Goal: Task Accomplishment & Management: Use online tool/utility

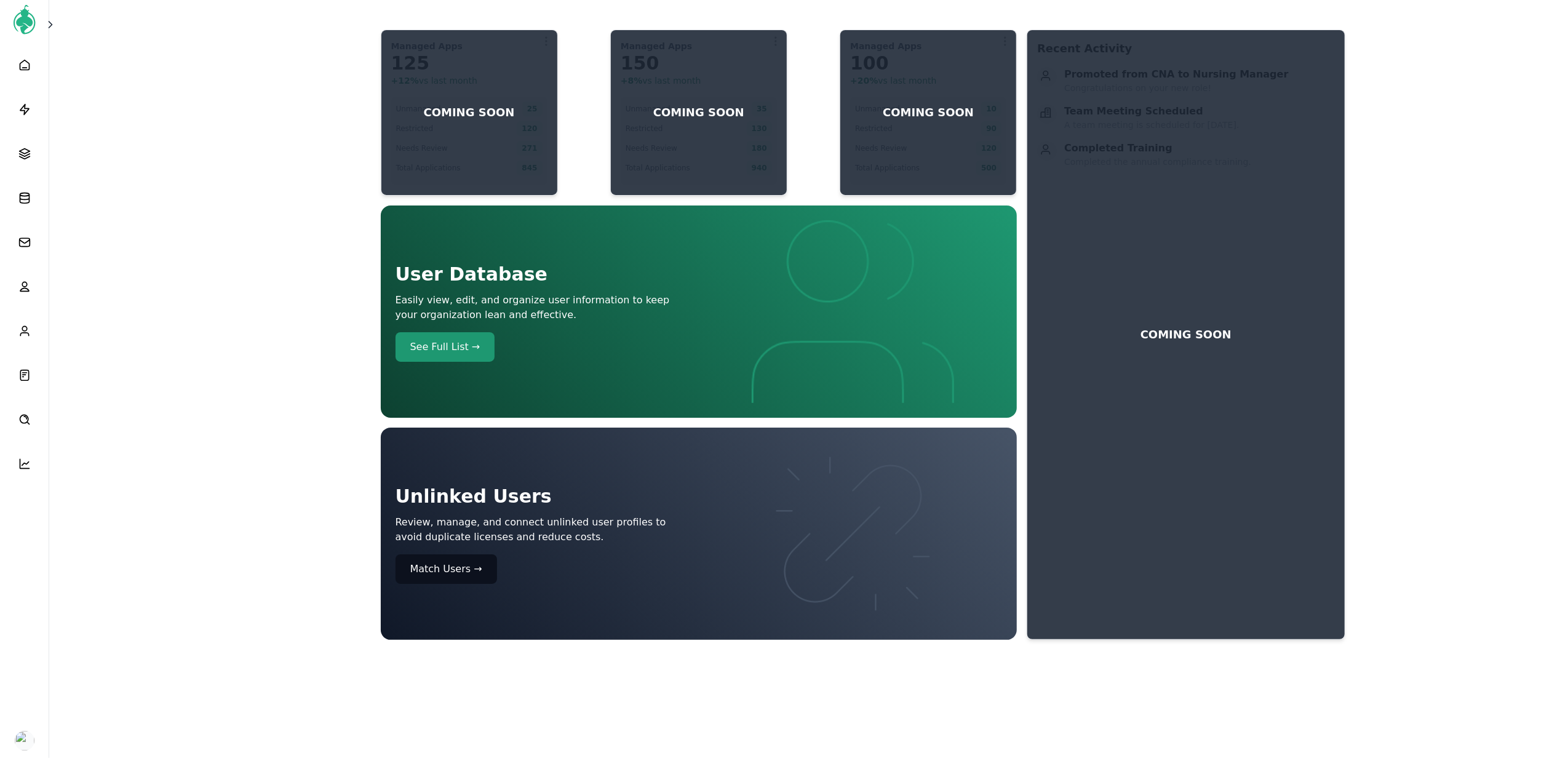
click at [57, 26] on span at bounding box center [52, 24] width 15 height 12
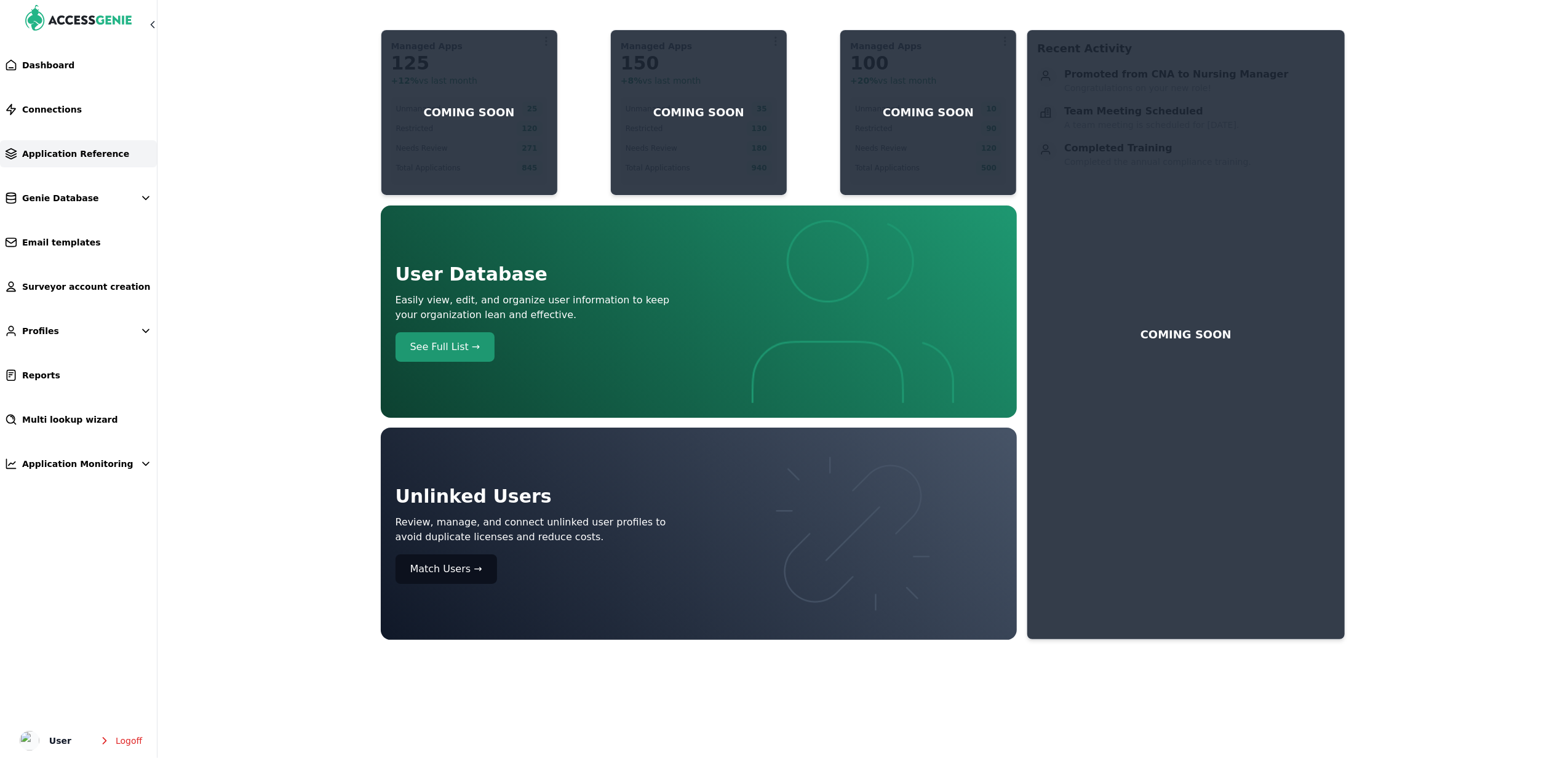
click at [92, 153] on span "Application Reference" at bounding box center [75, 153] width 107 height 12
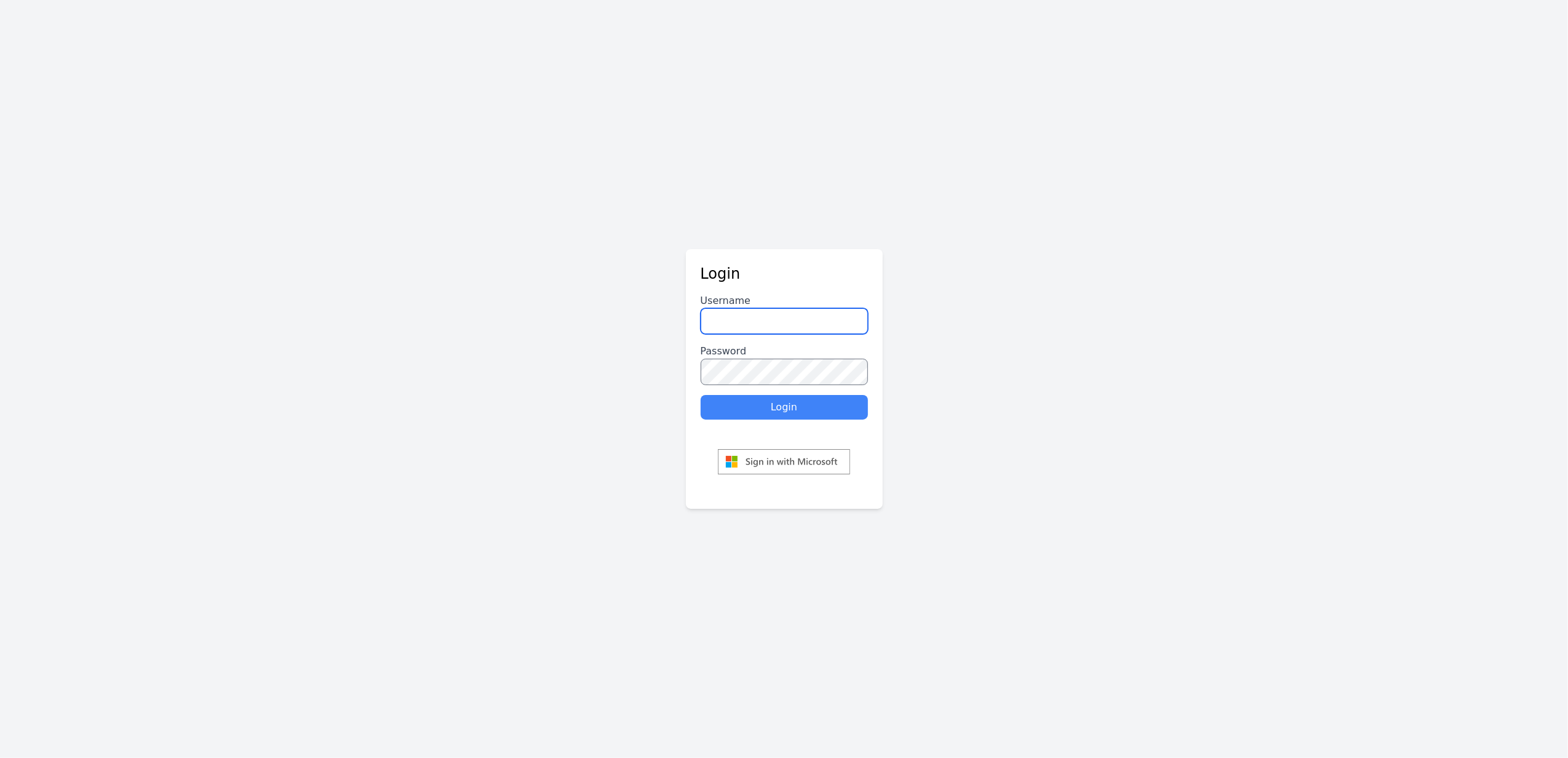
type input "******"
click at [817, 411] on button "Login" at bounding box center [784, 407] width 167 height 24
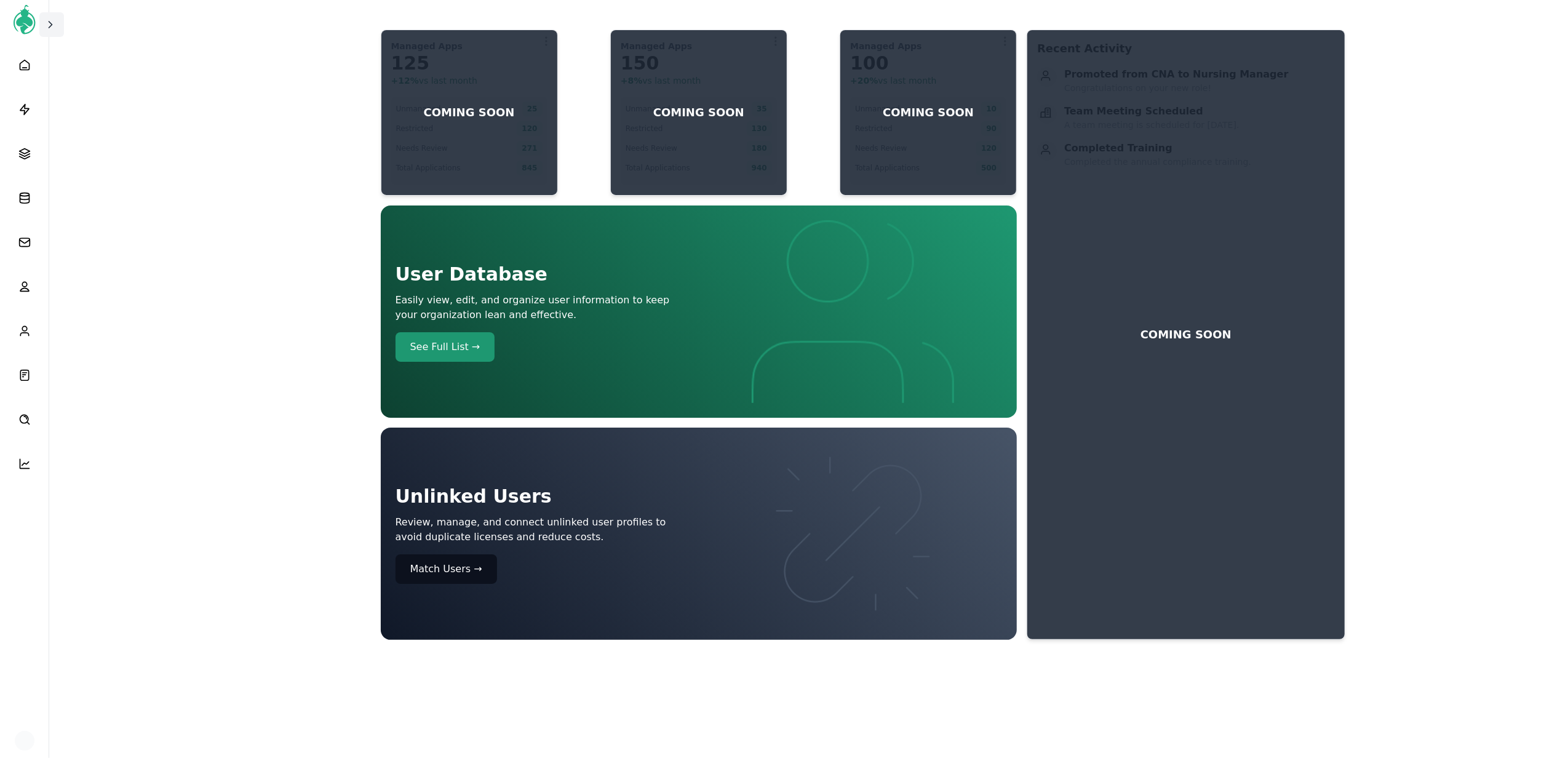
click at [50, 27] on icon at bounding box center [51, 25] width 3 height 6
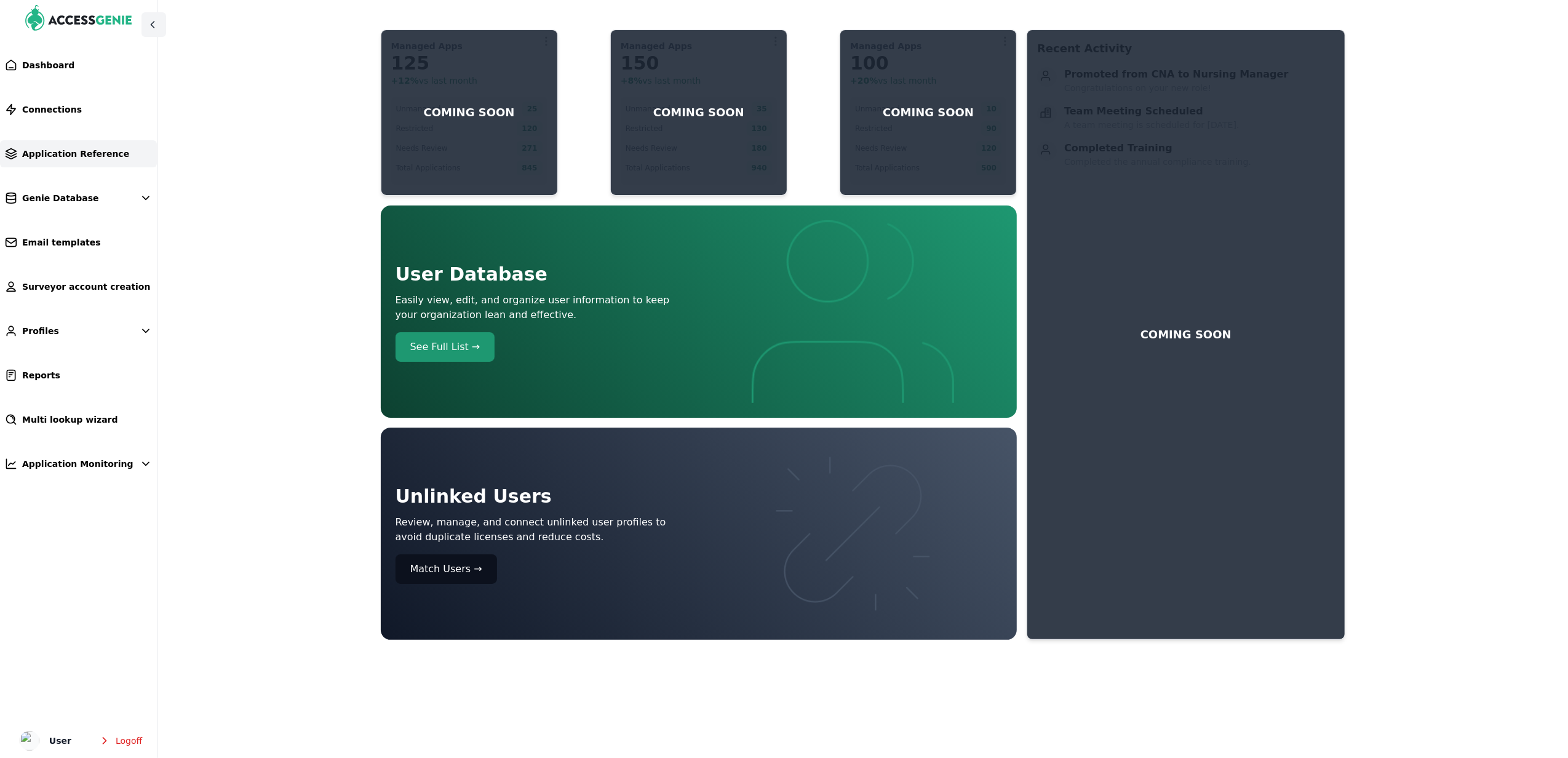
click at [67, 153] on span "Application Reference" at bounding box center [75, 153] width 107 height 12
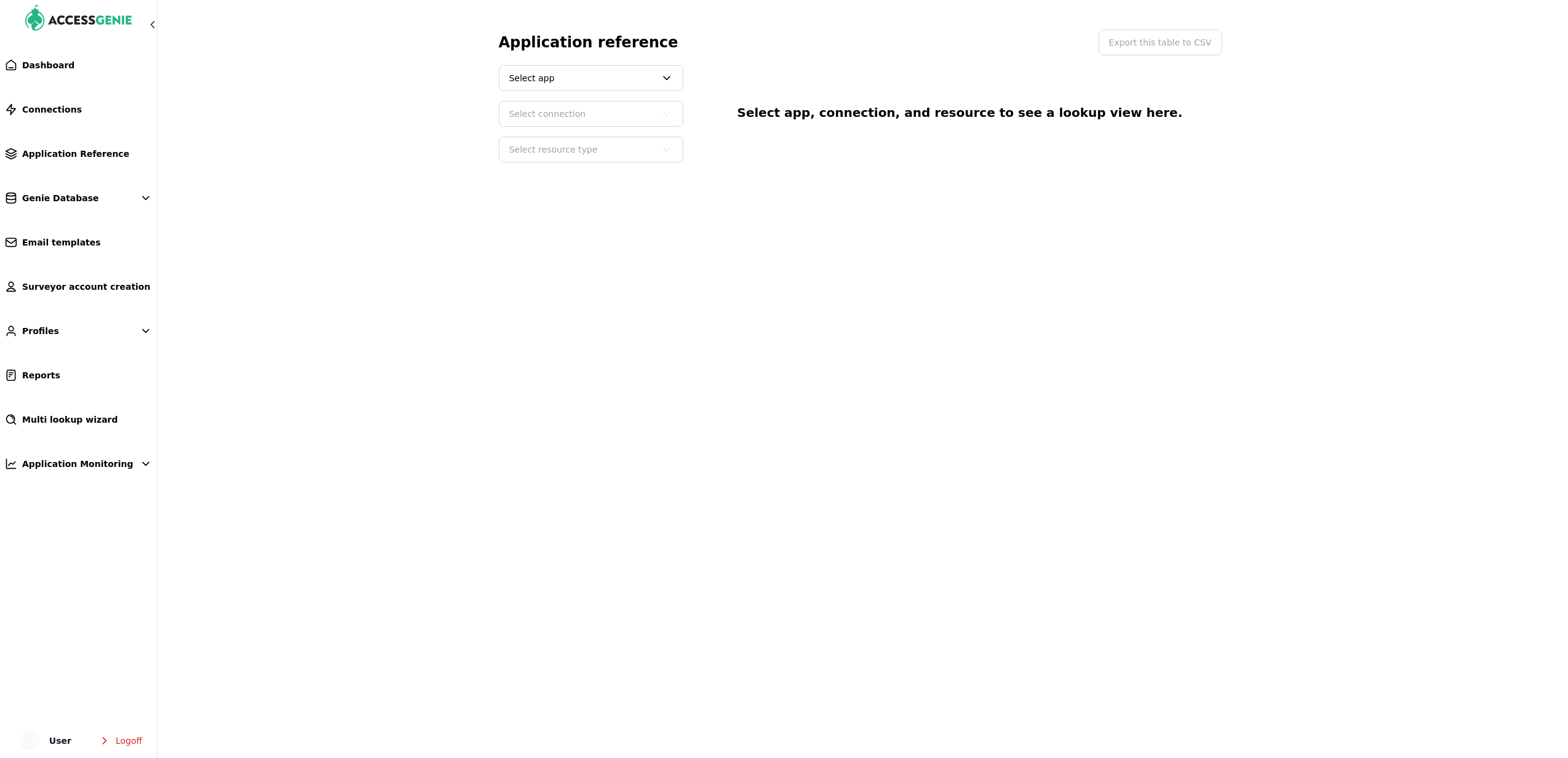
click at [640, 84] on span "Select app" at bounding box center [583, 78] width 146 height 12
click at [547, 133] on button "PCC" at bounding box center [591, 132] width 182 height 22
click at [554, 114] on span "Select connection" at bounding box center [583, 114] width 146 height 12
click at [563, 145] on button "PCC: HVHC (PROD)" at bounding box center [591, 147] width 182 height 22
click at [563, 145] on span "Select resource type" at bounding box center [583, 149] width 146 height 12
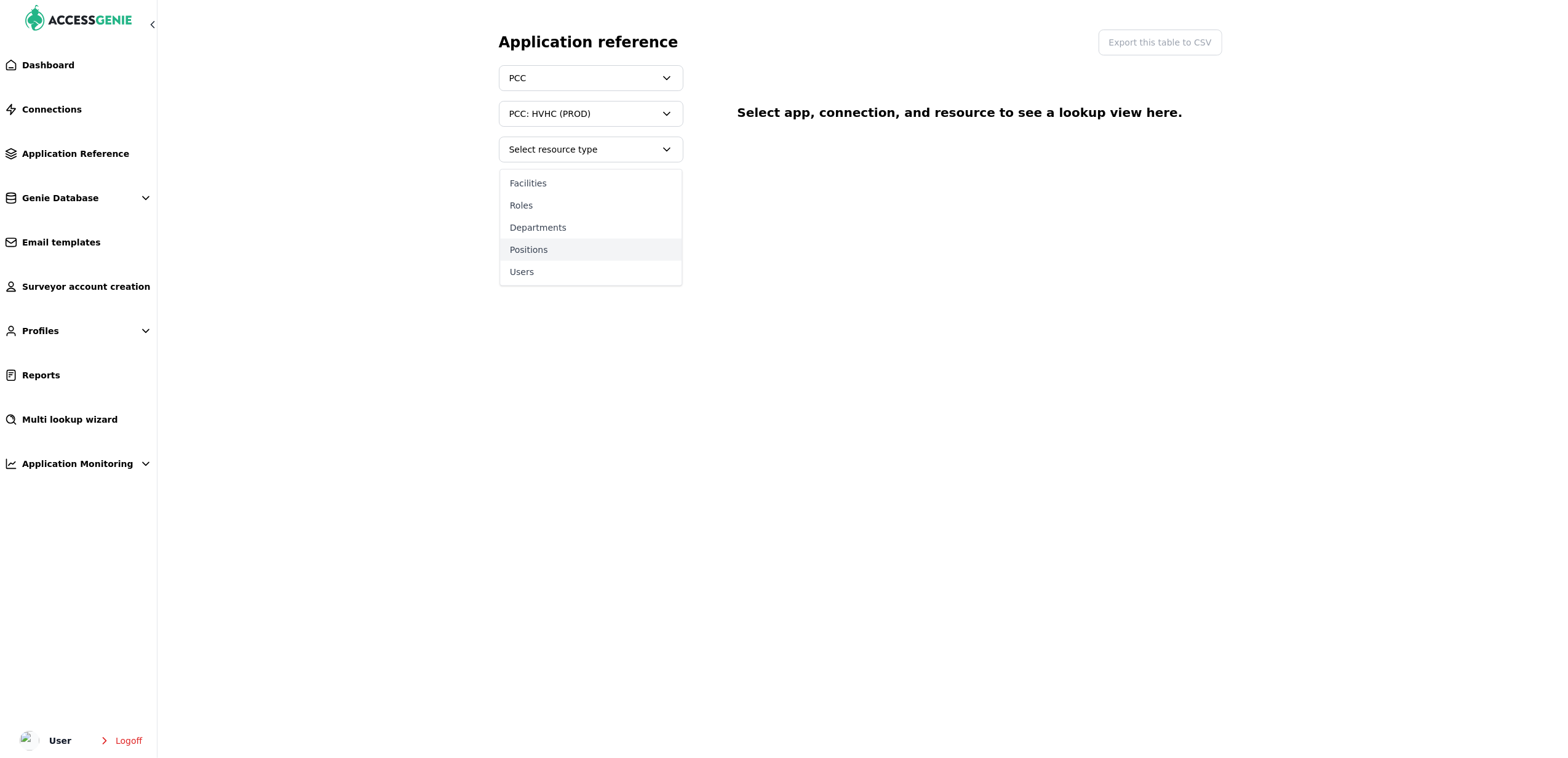
click at [553, 244] on button "Positions" at bounding box center [591, 249] width 182 height 22
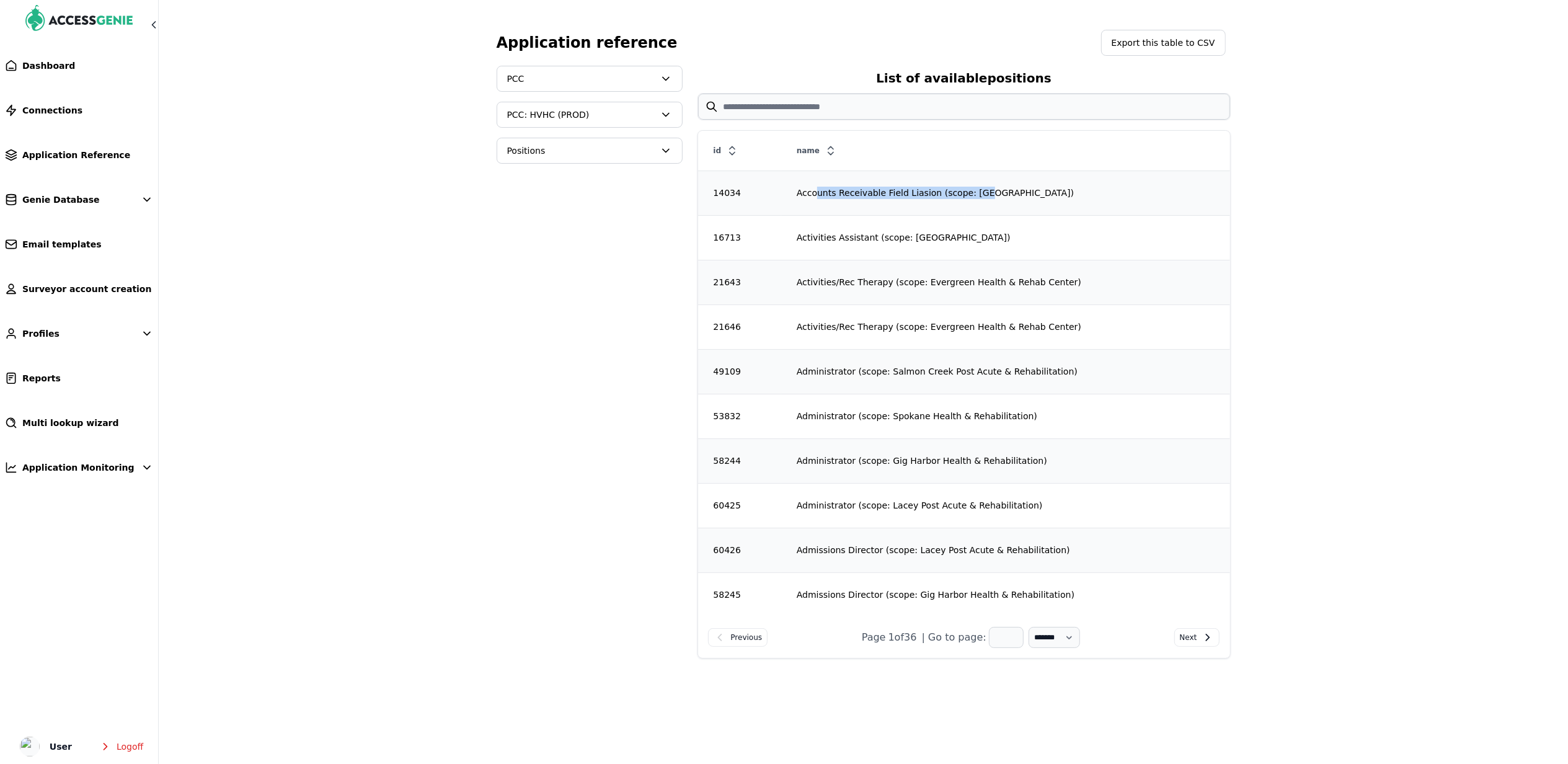
drag, startPoint x: 813, startPoint y: 200, endPoint x: 974, endPoint y: 185, distance: 161.7
click at [974, 185] on td "Accounts Receivable Field Liasion (scope: Mountain View Care Center)" at bounding box center [1005, 192] width 449 height 45
click at [732, 196] on div "14034" at bounding box center [739, 192] width 82 height 12
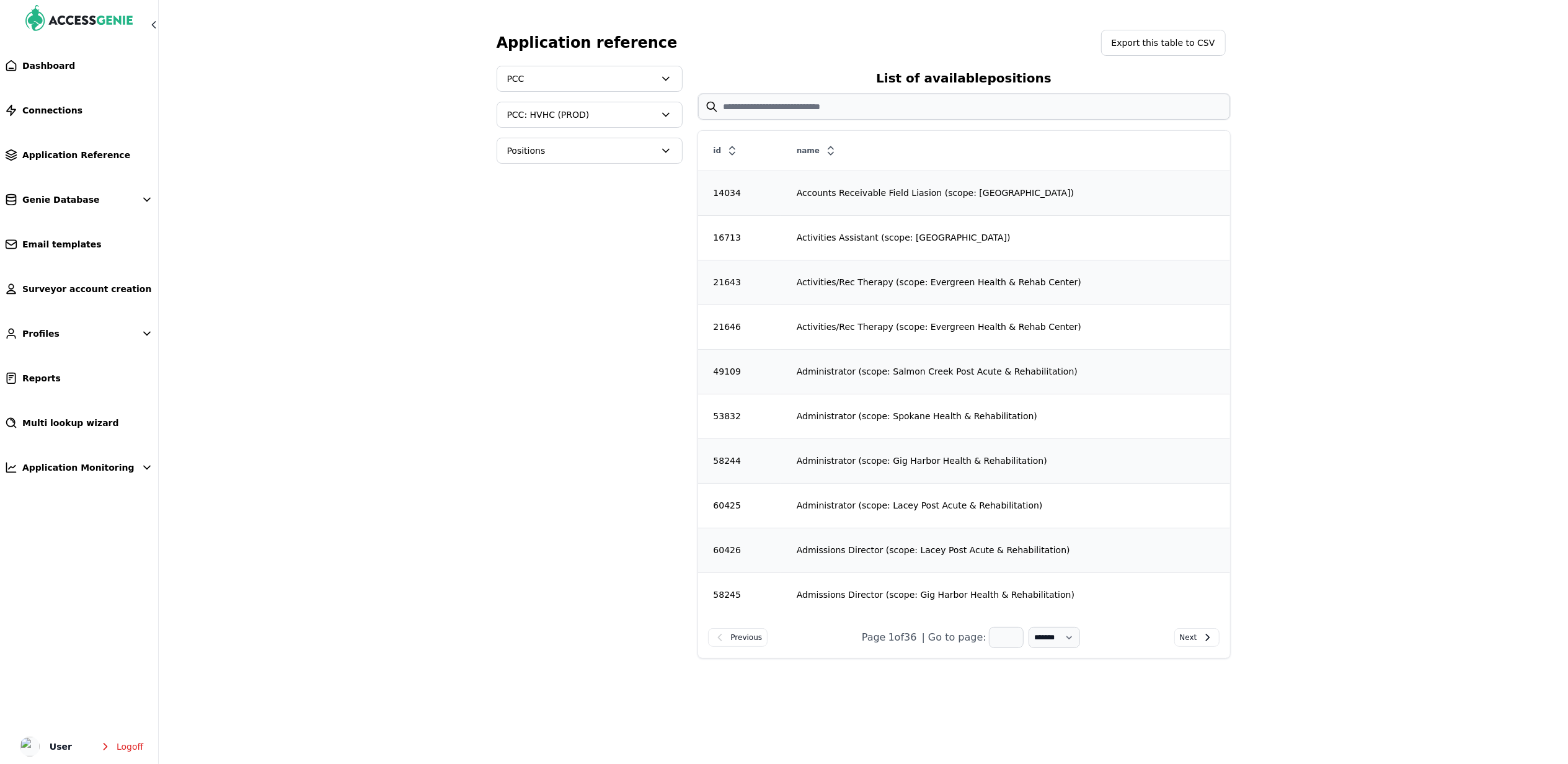
click at [485, 187] on div "Application reference Export this table to CSV PCC PCC: HVHC (PROD) Positions L…" at bounding box center [863, 393] width 992 height 748
click at [734, 140] on div "id" at bounding box center [739, 151] width 82 height 22
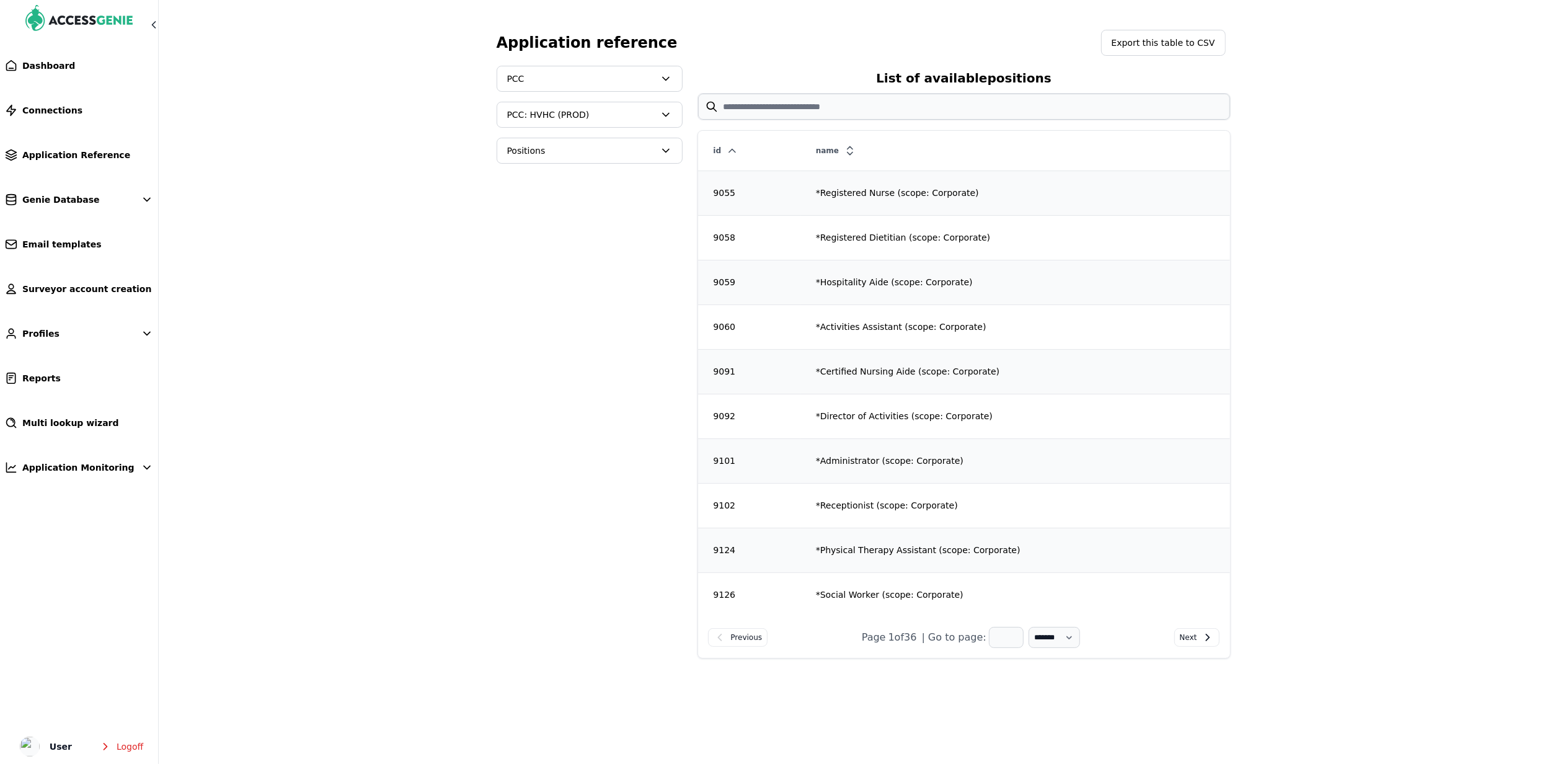
click at [605, 144] on span "Positions" at bounding box center [590, 151] width 185 height 25
click at [561, 229] on button "Departments" at bounding box center [590, 229] width 183 height 22
click at [84, 419] on span "Multi lookup wizard" at bounding box center [70, 422] width 97 height 12
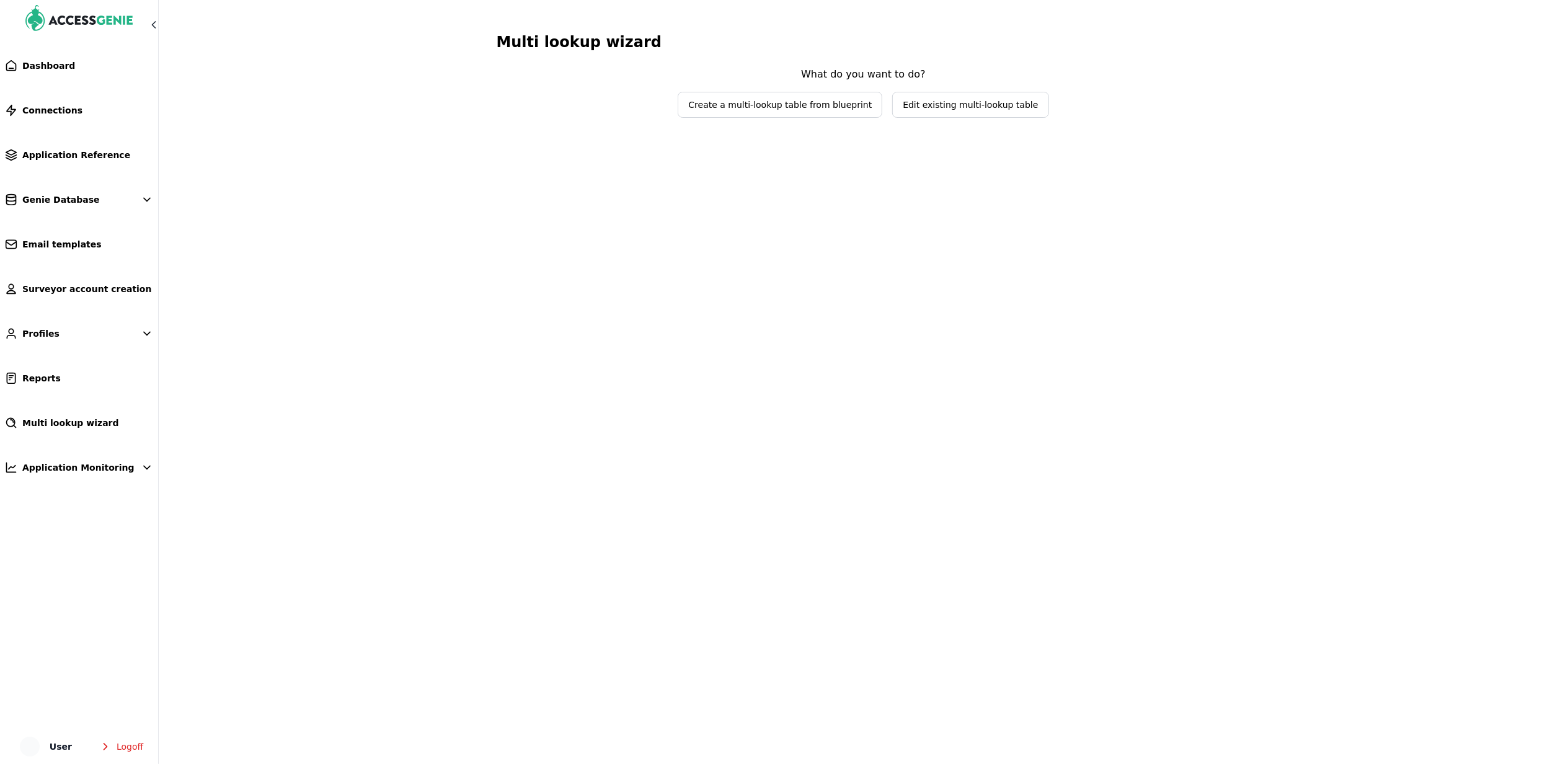
click at [992, 101] on span "Edit existing multi-lookup table" at bounding box center [970, 105] width 135 height 12
click at [870, 91] on span "Select lookup table to edit" at bounding box center [864, 80] width 185 height 25
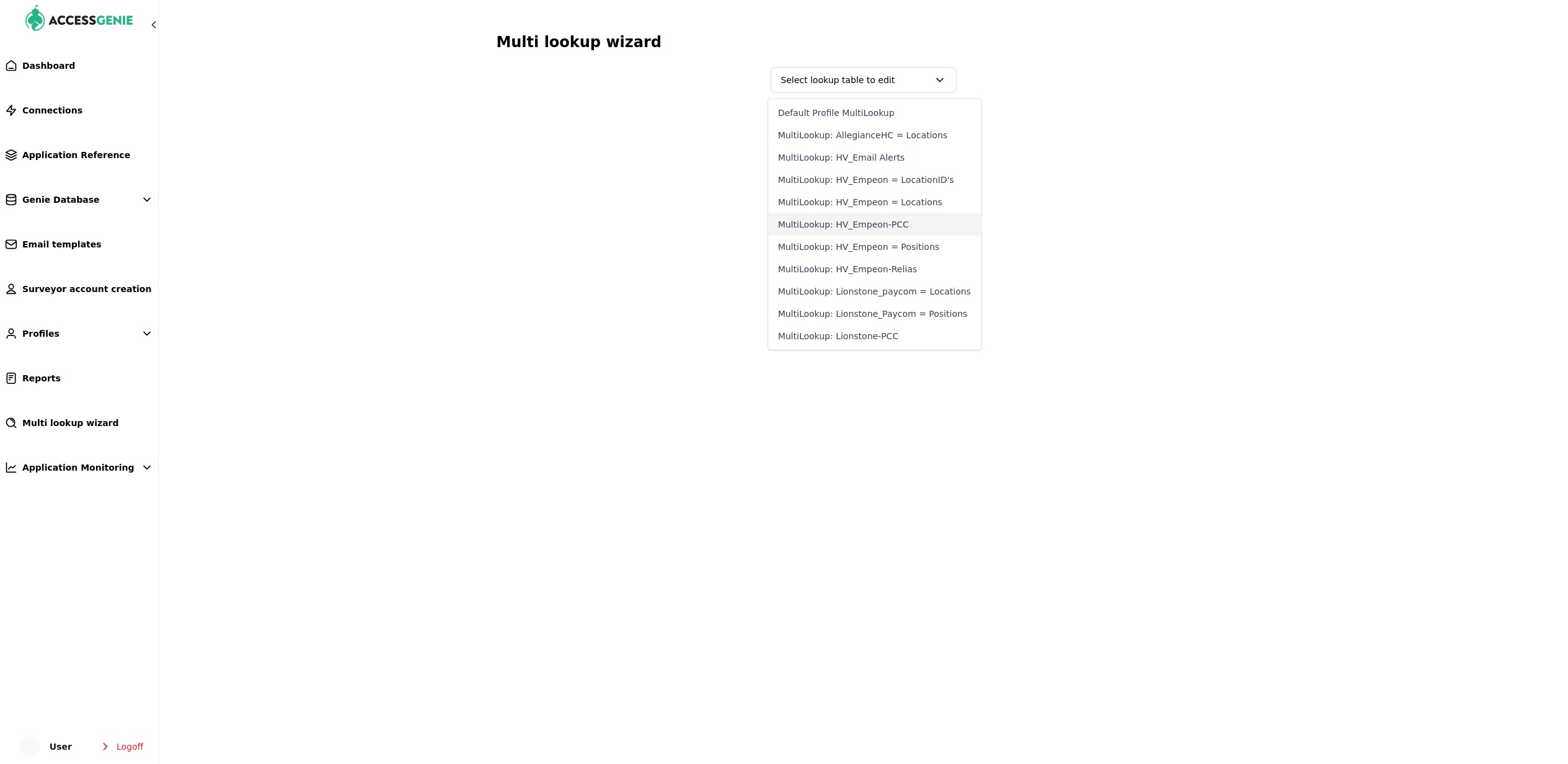
click at [896, 218] on button "MultiLookup: HV_Empeon-PCC" at bounding box center [874, 224] width 213 height 22
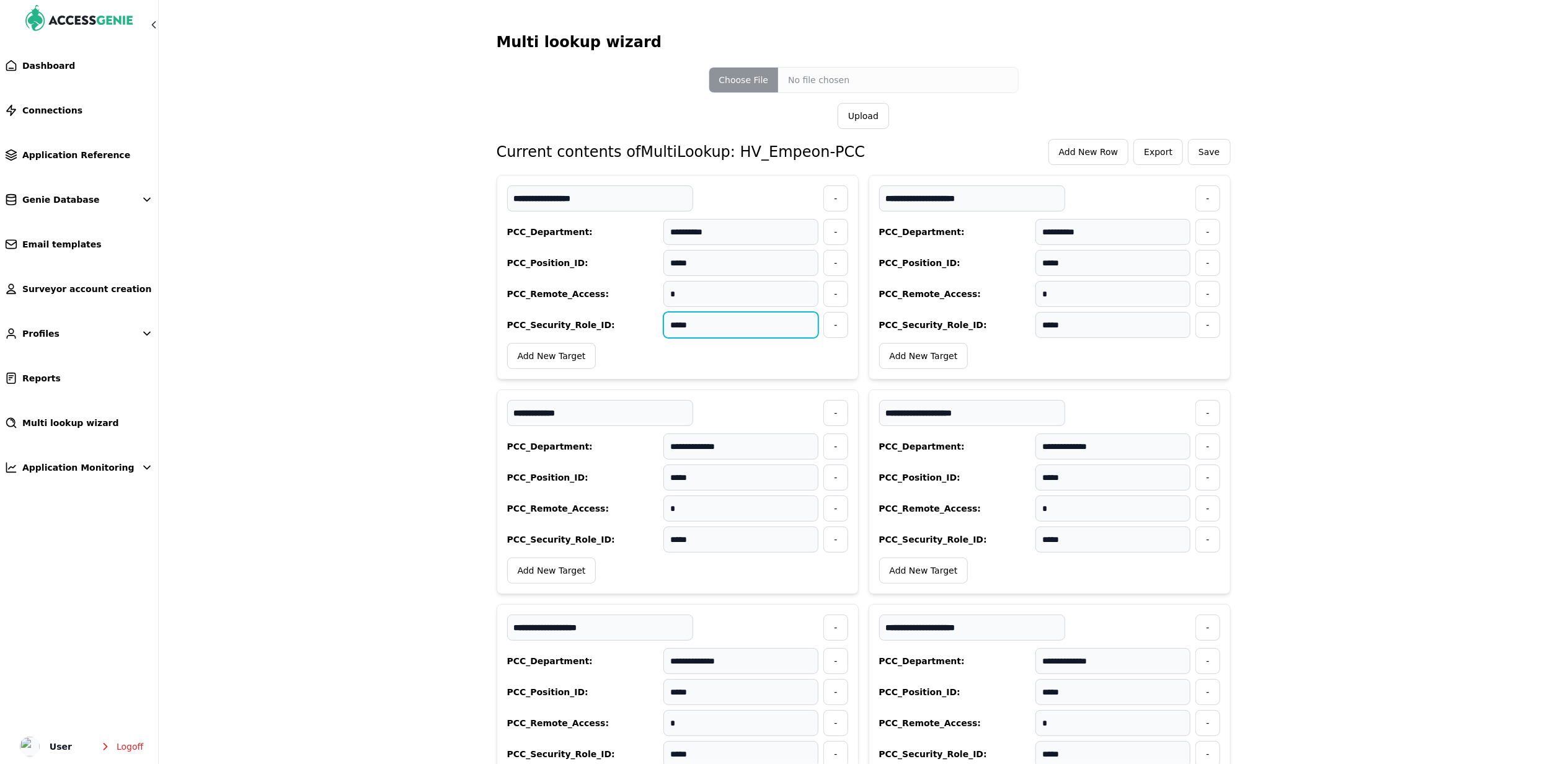
click at [692, 328] on input "*****" at bounding box center [740, 325] width 155 height 26
click at [73, 150] on span "Application Reference" at bounding box center [76, 155] width 108 height 12
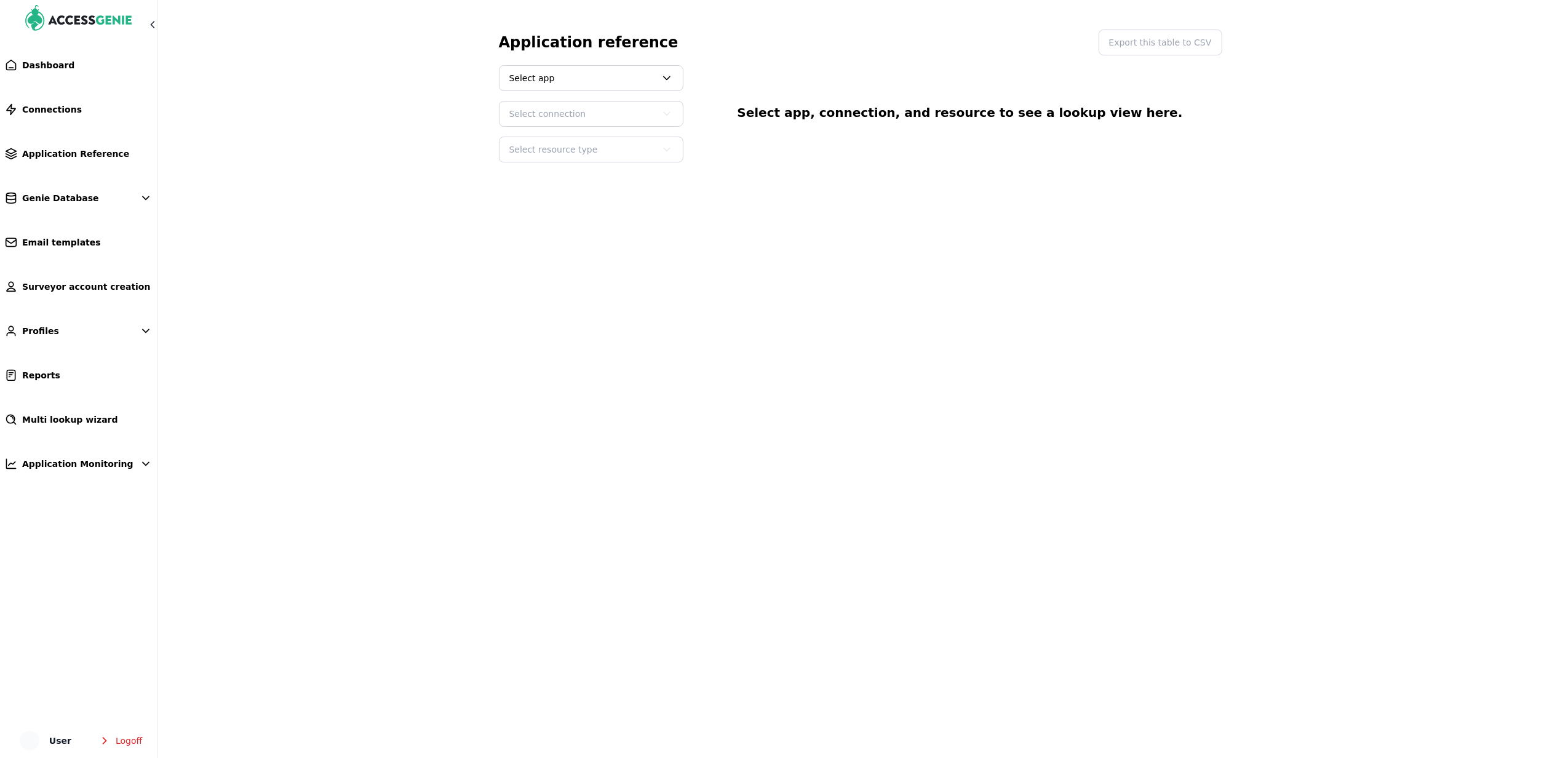
click at [593, 81] on span "Select app" at bounding box center [583, 78] width 146 height 12
click at [542, 131] on button "PCC" at bounding box center [591, 132] width 182 height 22
click at [554, 120] on span "Select connection" at bounding box center [583, 114] width 146 height 12
click at [571, 144] on button "PCC: HVHC (PROD)" at bounding box center [591, 147] width 182 height 22
click at [584, 148] on span "Select resource type" at bounding box center [583, 149] width 146 height 12
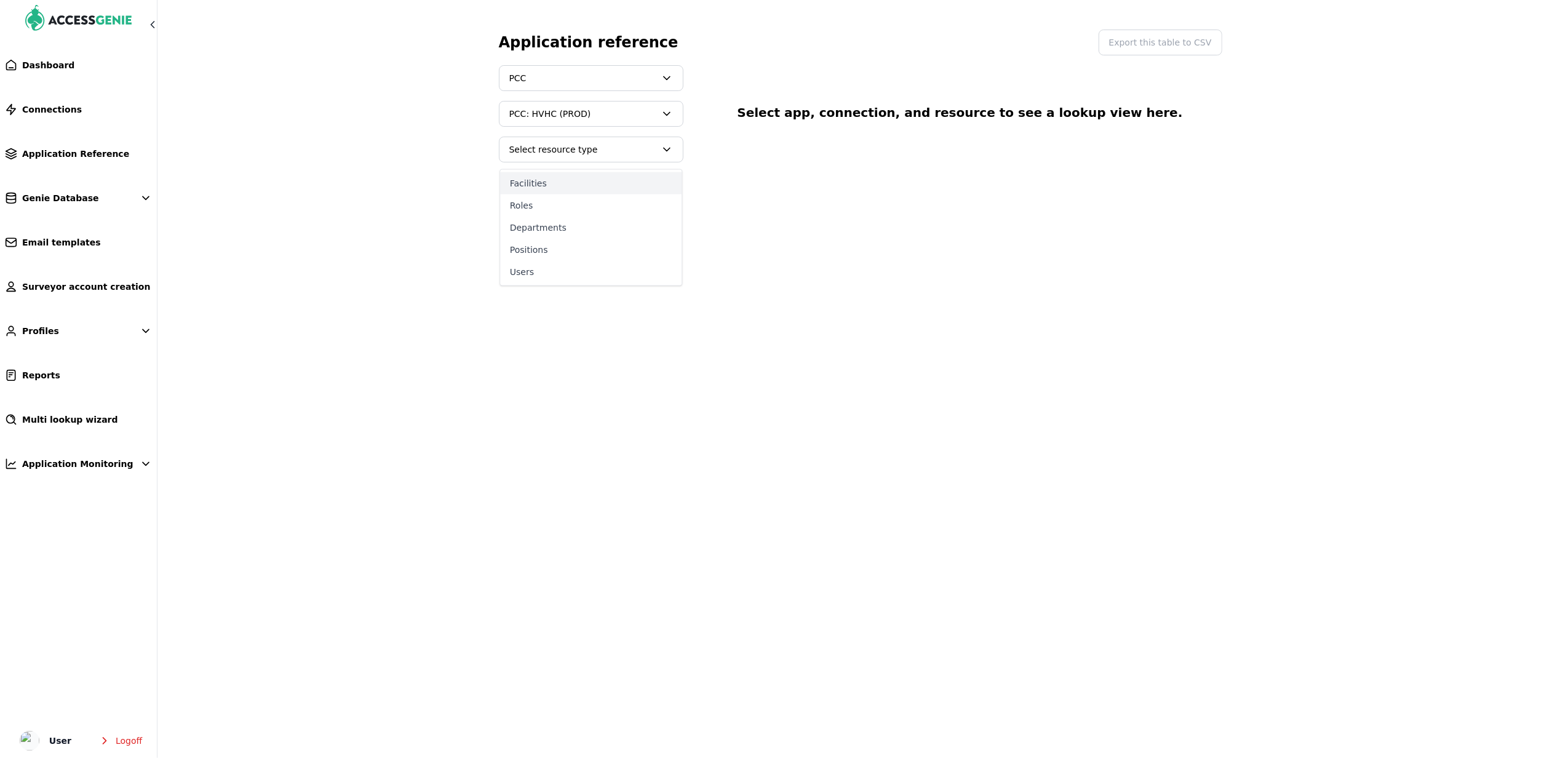
click at [537, 176] on button "Facilities" at bounding box center [591, 183] width 182 height 22
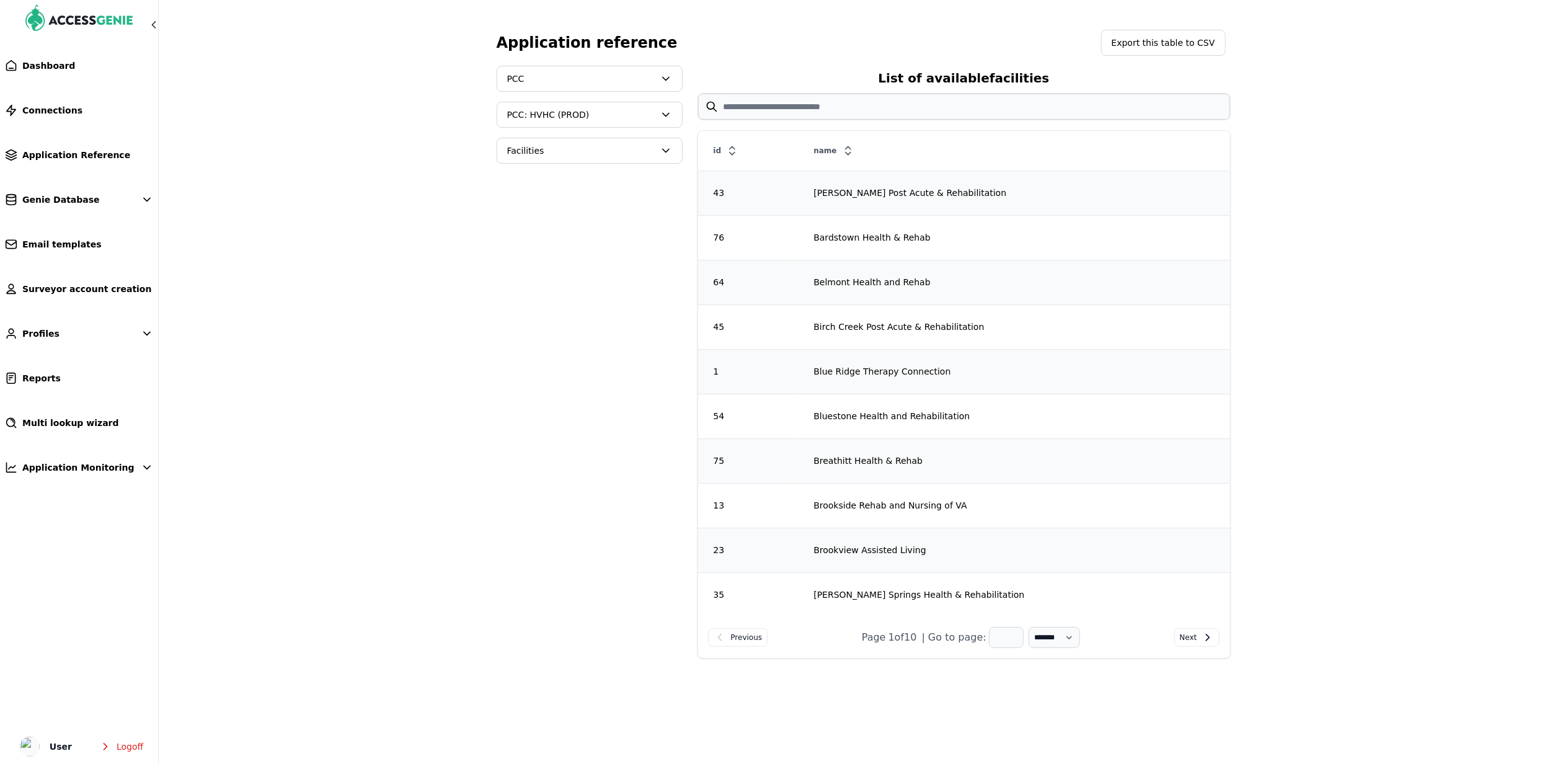
click at [730, 155] on icon at bounding box center [732, 151] width 5 height 8
click at [730, 154] on icon at bounding box center [732, 151] width 12 height 12
drag, startPoint x: 730, startPoint y: 154, endPoint x: 829, endPoint y: 188, distance: 104.7
click at [829, 188] on div "River Oaks Post Acute and Rehabilitation" at bounding box center [1018, 192] width 424 height 12
click at [98, 147] on link "Application Reference" at bounding box center [79, 155] width 158 height 27
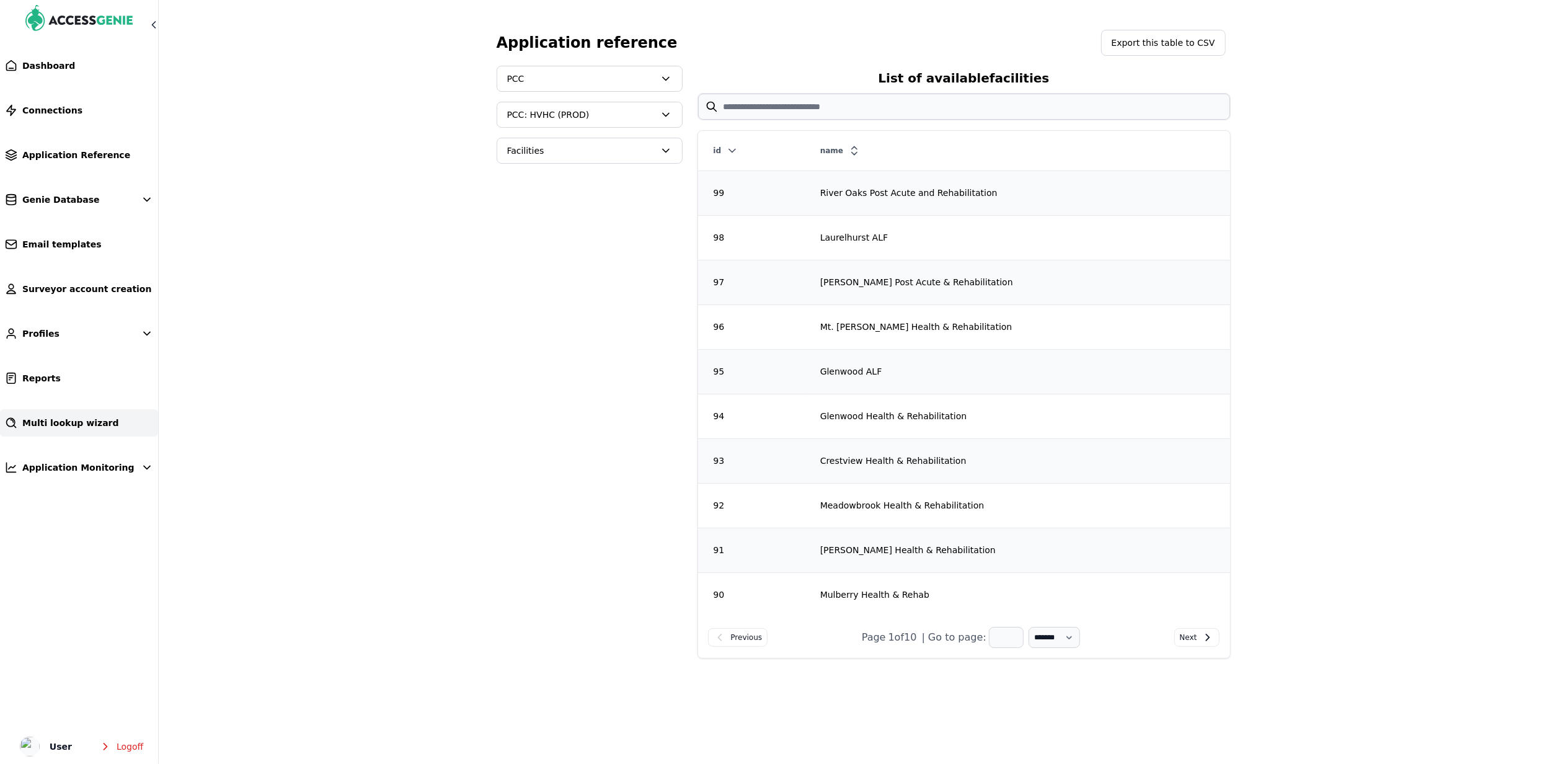
click at [114, 419] on link "Multi lookup wizard" at bounding box center [79, 422] width 158 height 27
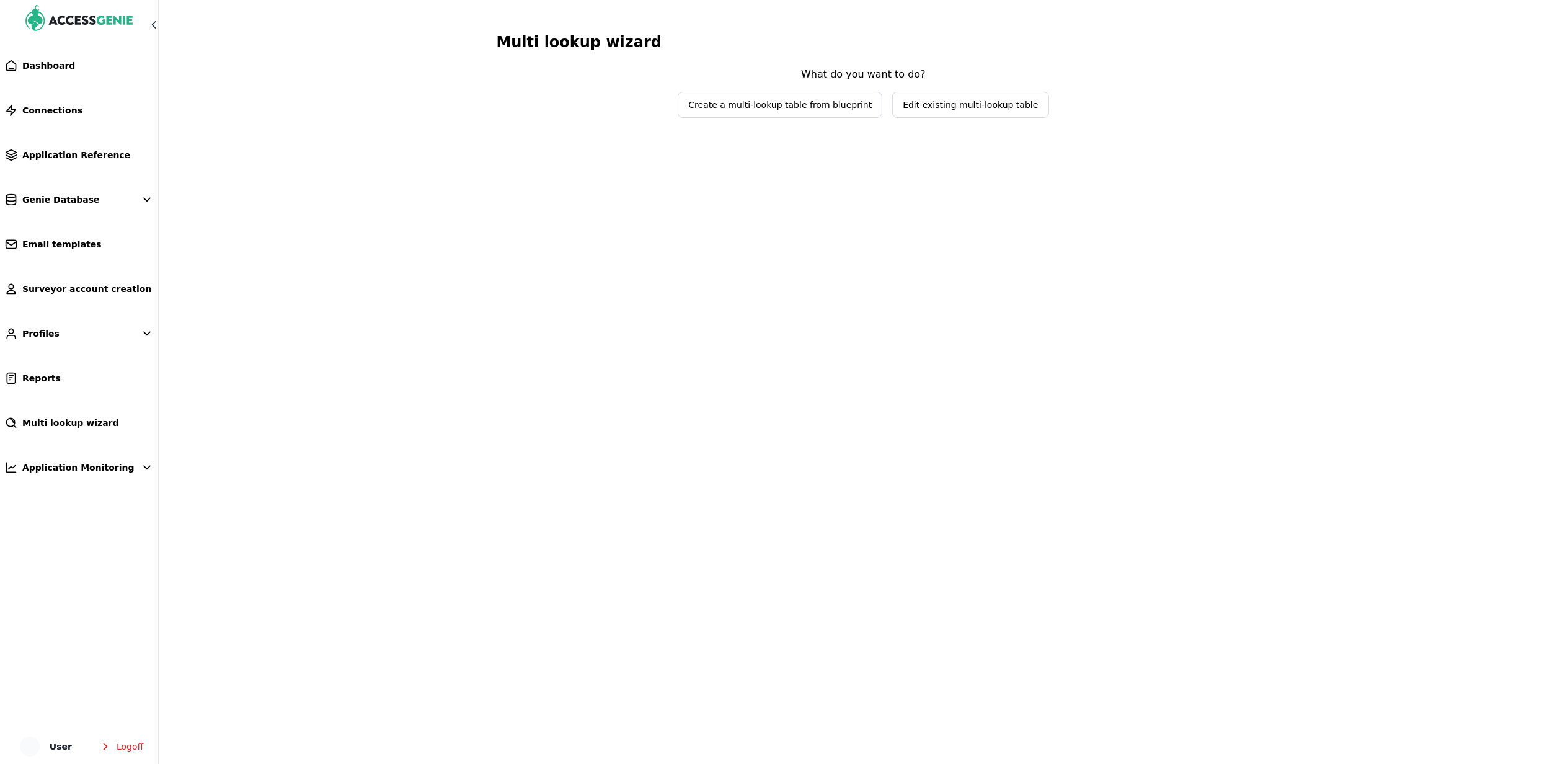
click at [1004, 110] on span "Edit existing multi-lookup table" at bounding box center [970, 105] width 135 height 12
click at [838, 78] on span "Select lookup table to edit" at bounding box center [855, 79] width 147 height 12
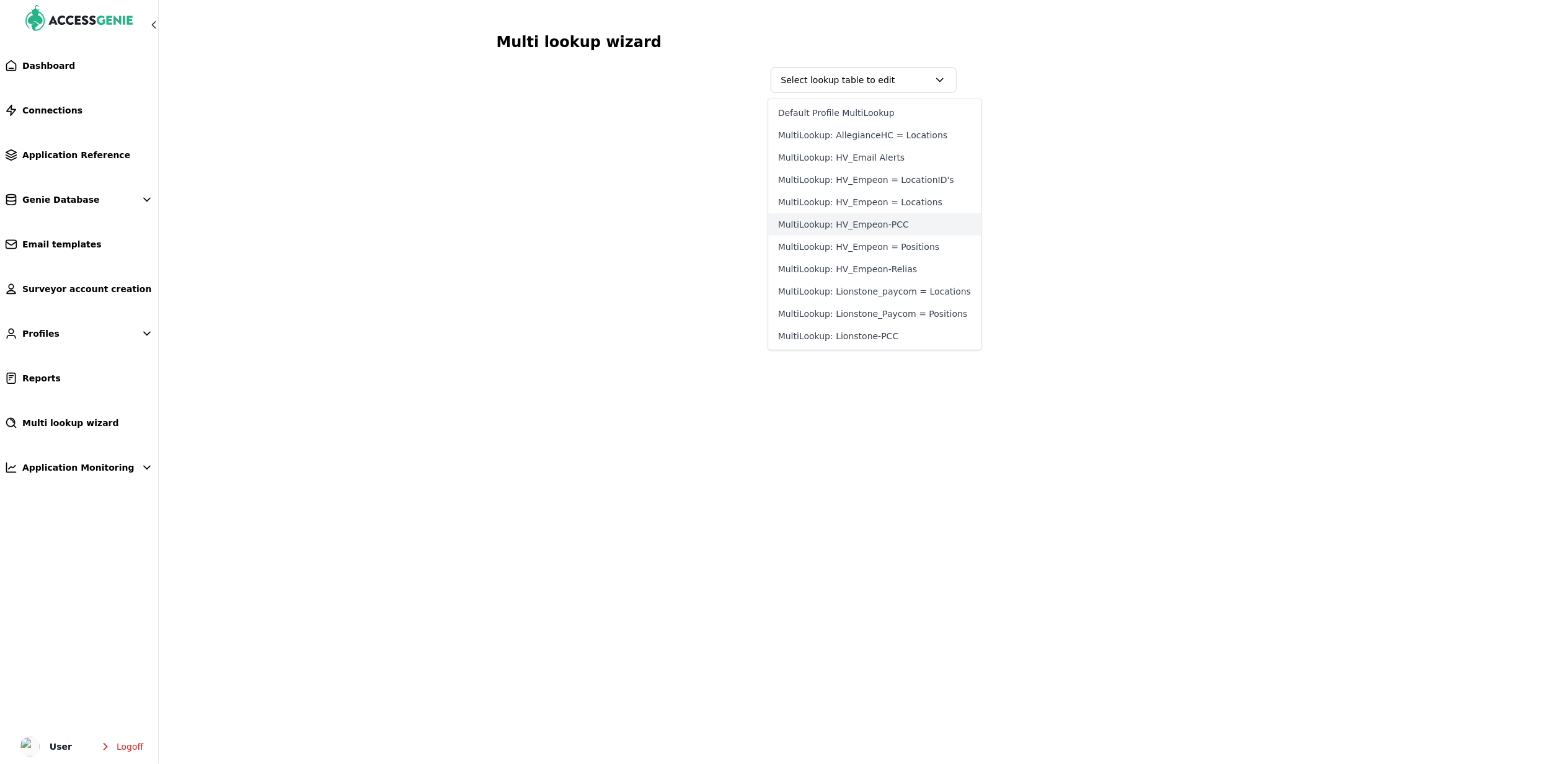
click at [871, 222] on button "MultiLookup: HV_Empeon-PCC" at bounding box center [874, 224] width 213 height 22
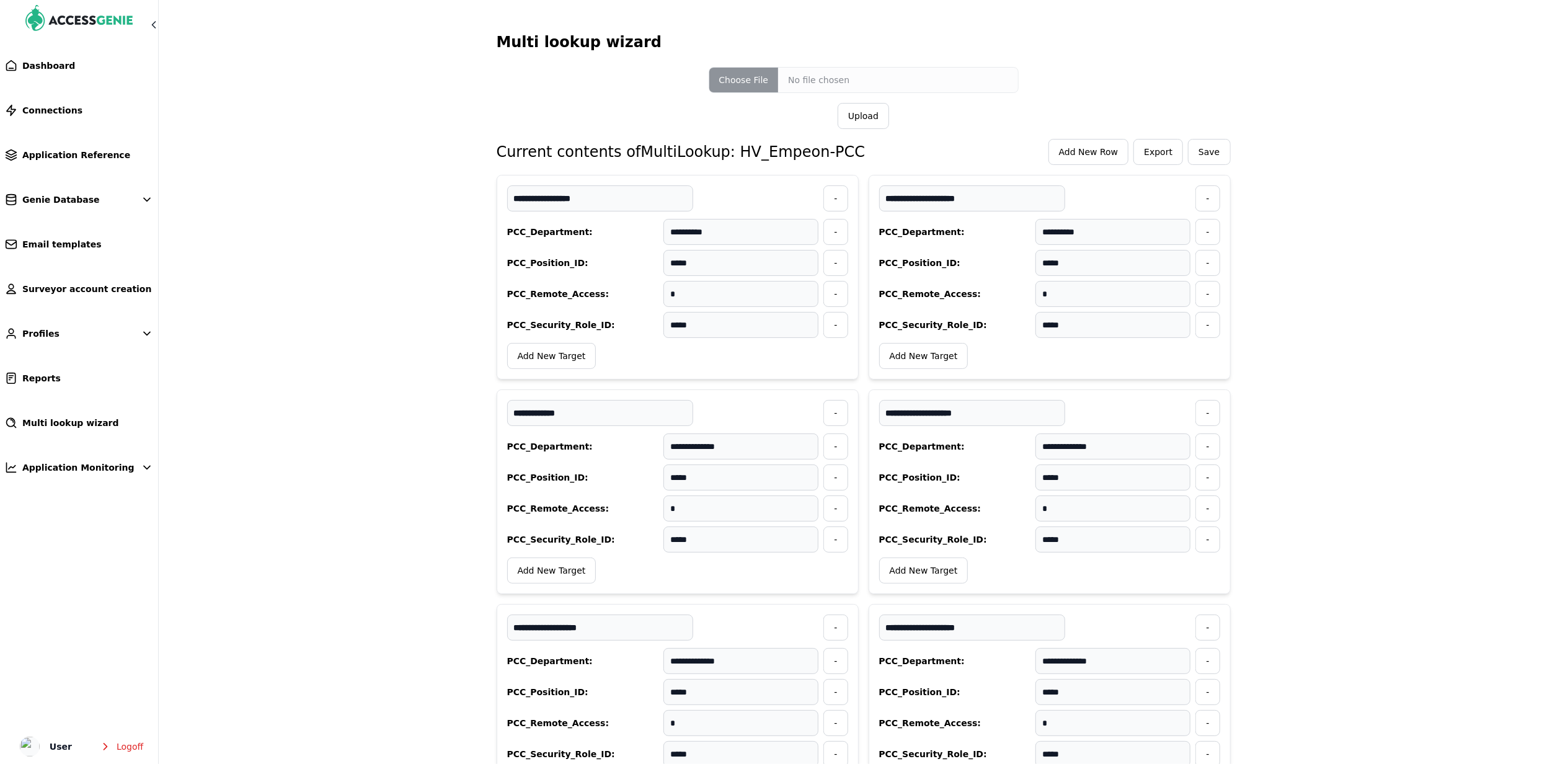
scroll to position [4166, 0]
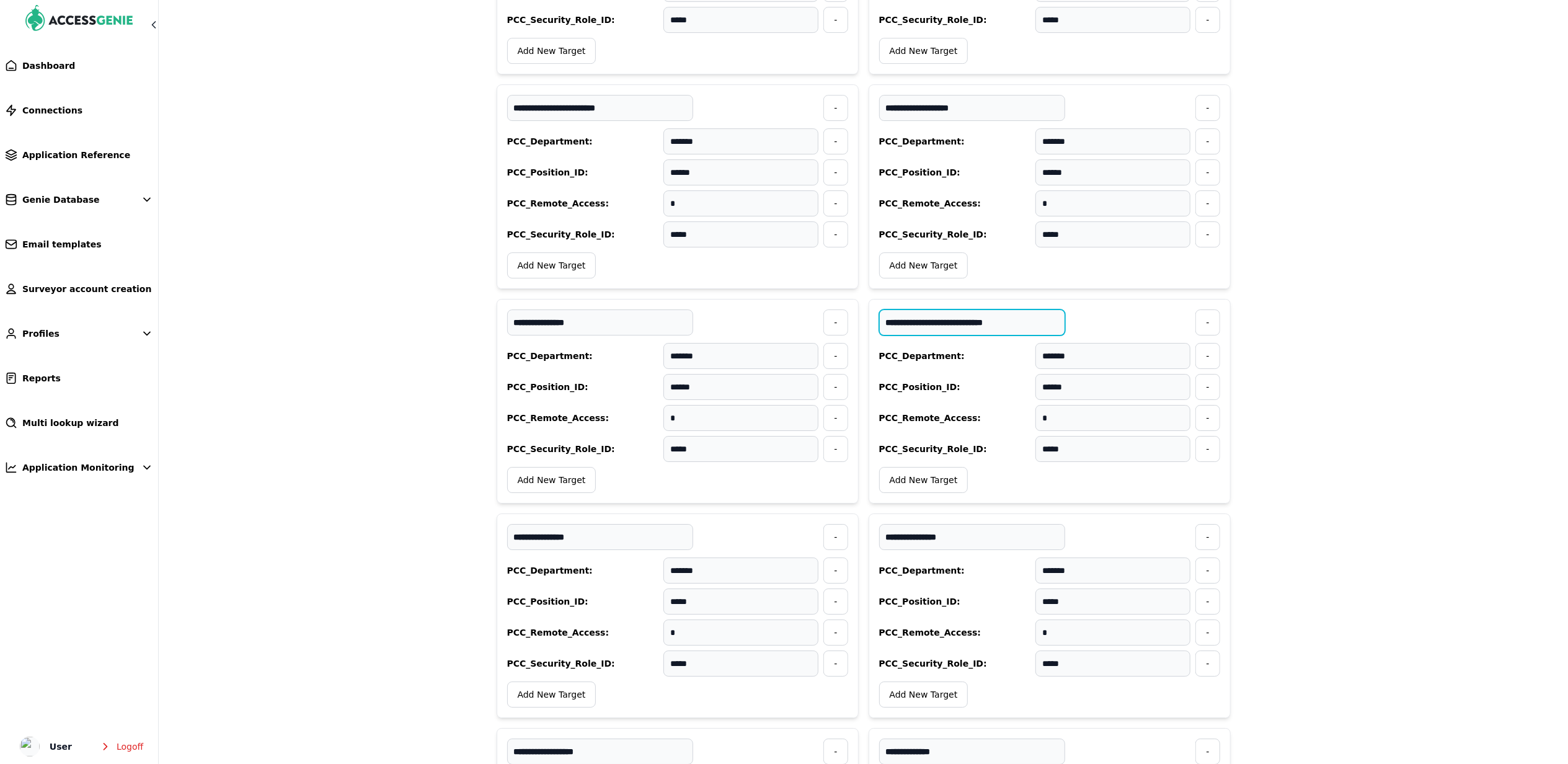
click at [1000, 335] on input "**********" at bounding box center [972, 322] width 186 height 26
click at [978, 335] on input "**********" at bounding box center [972, 322] width 186 height 26
click at [1003, 335] on input "**********" at bounding box center [972, 322] width 186 height 26
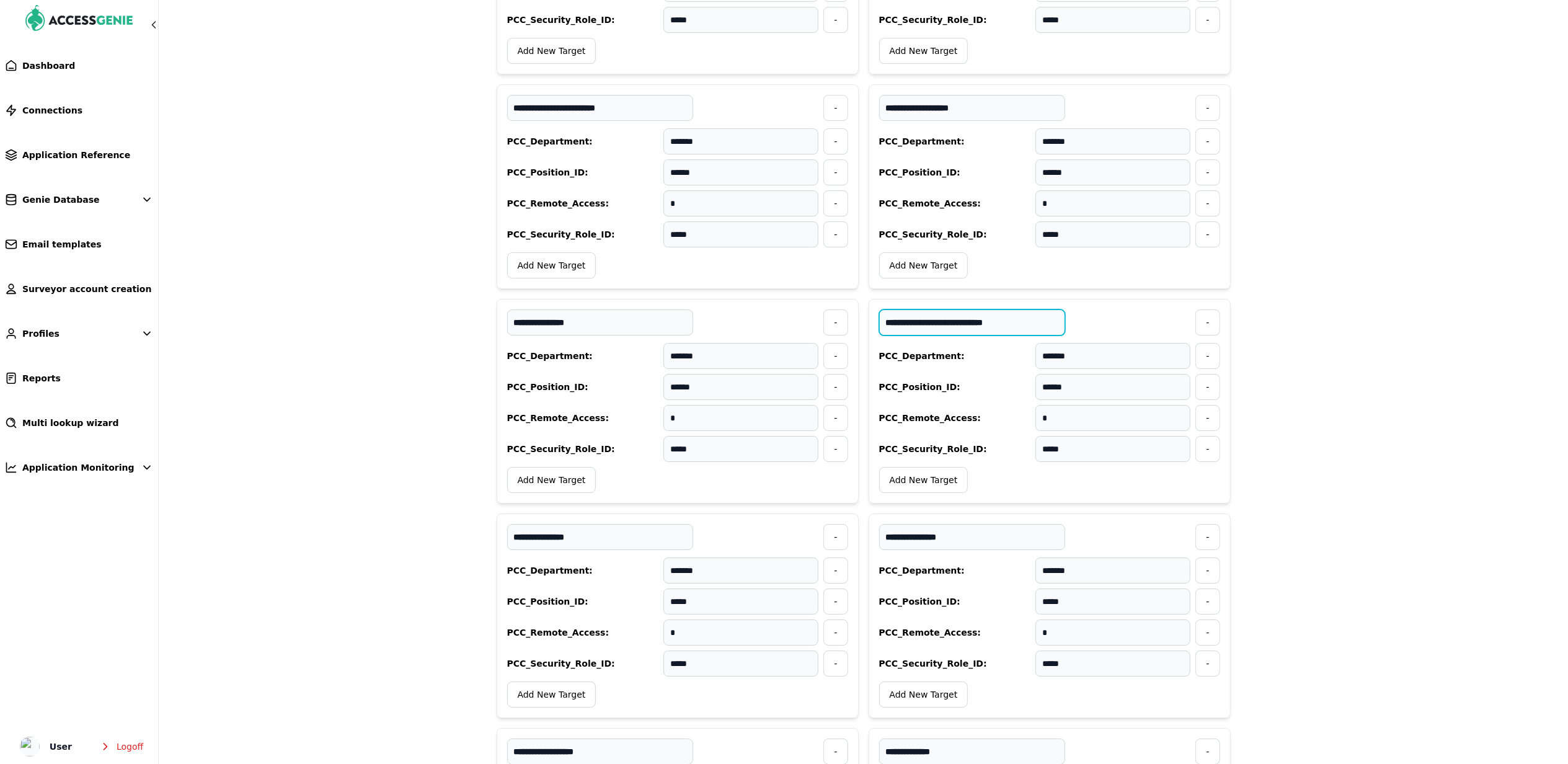
paste input "*********"
type input "**********"
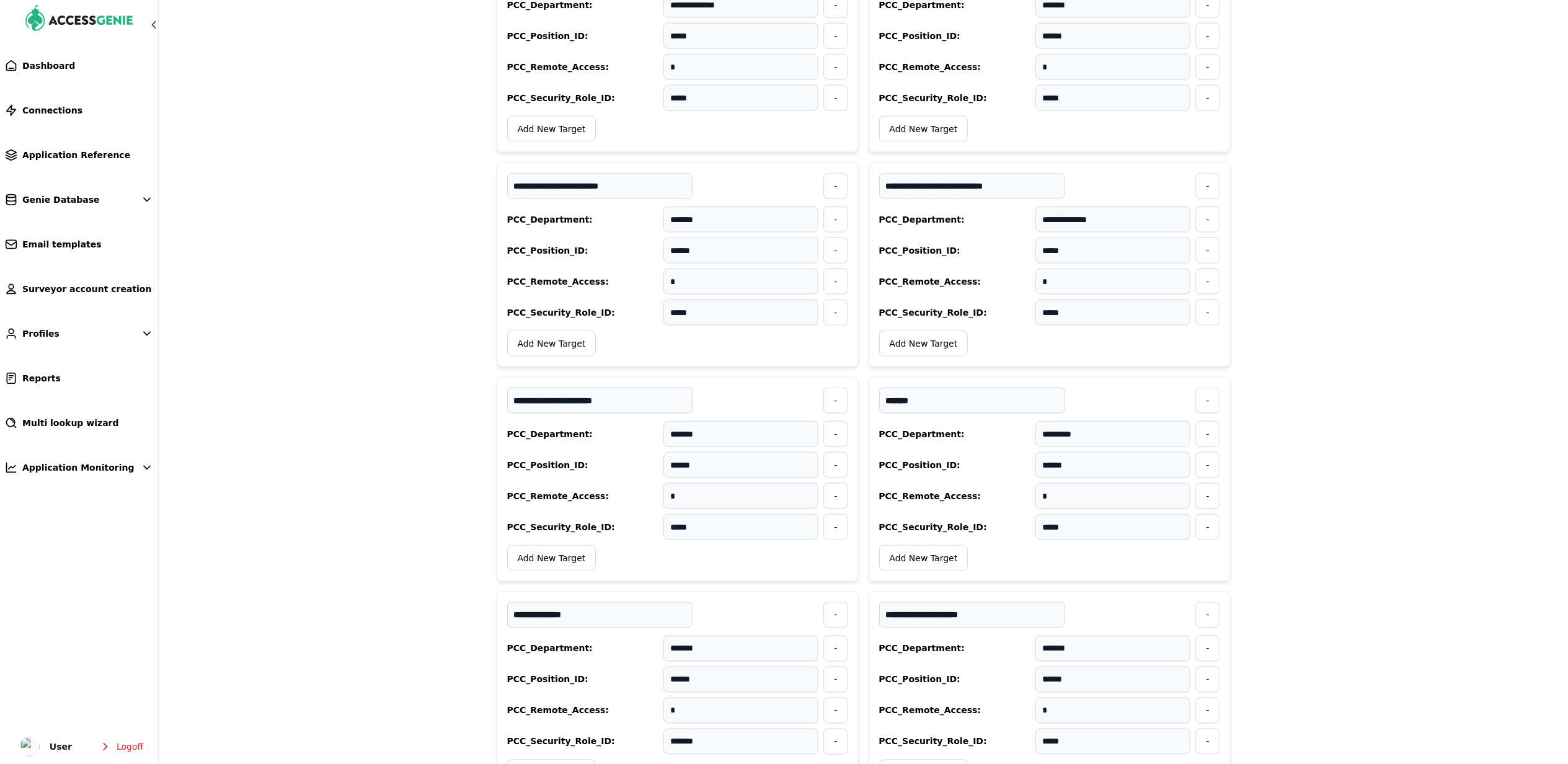
scroll to position [6829, 0]
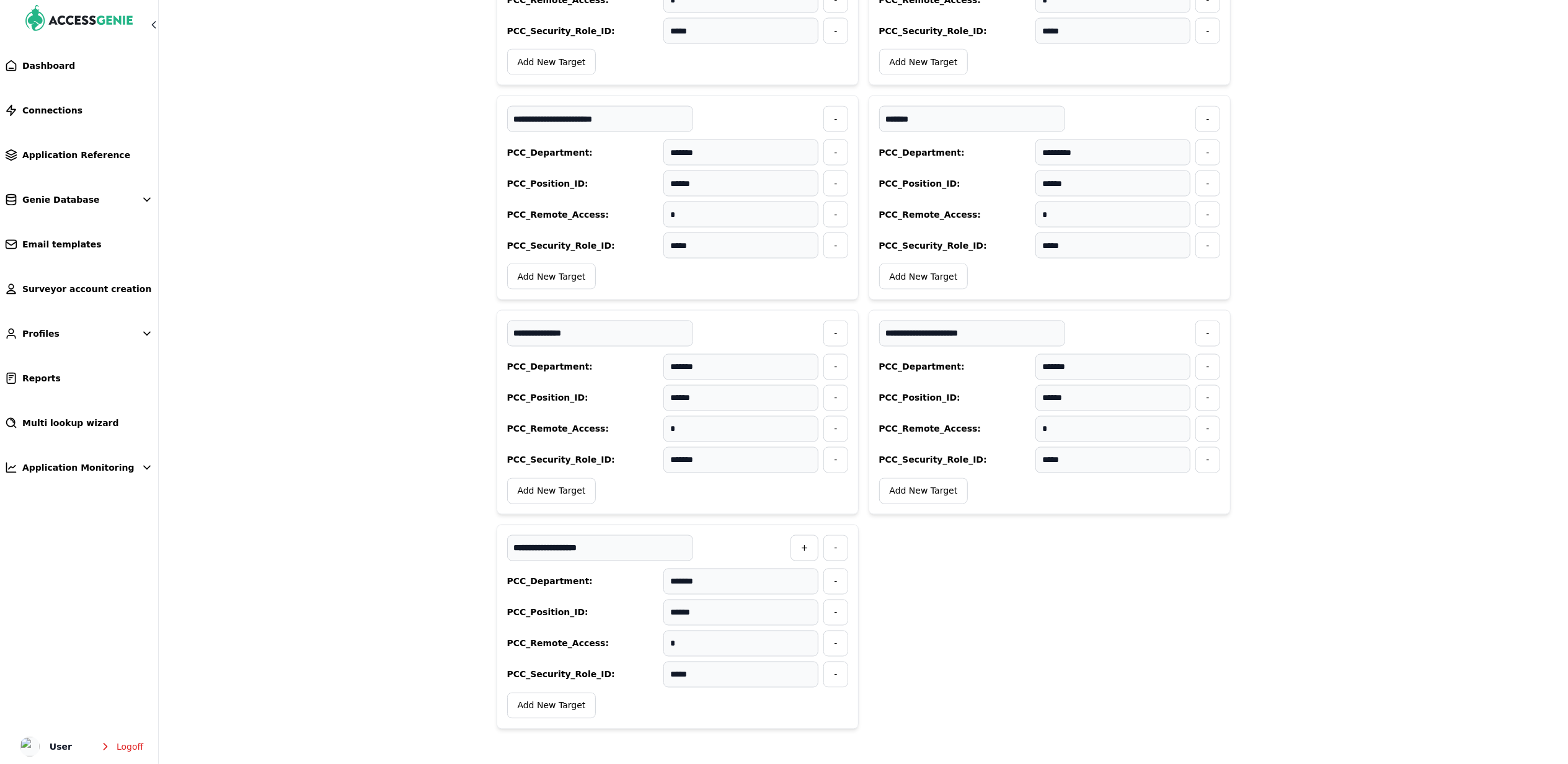
click at [803, 544] on span "+" at bounding box center [804, 547] width 7 height 12
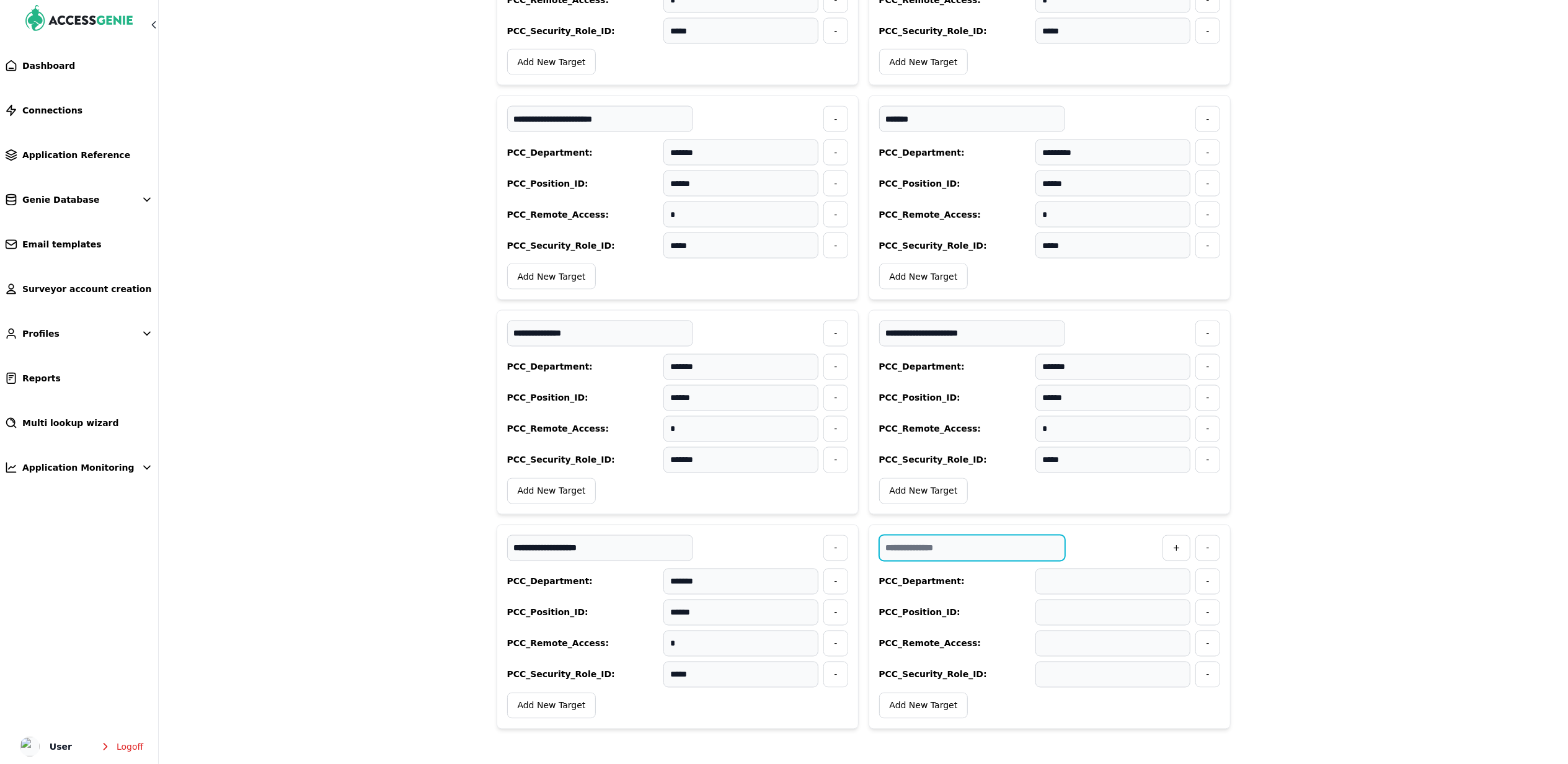
click at [961, 542] on input "text" at bounding box center [972, 548] width 186 height 26
paste input "**********"
type input "**********"
click at [84, 429] on link "Multi lookup wizard" at bounding box center [79, 422] width 158 height 27
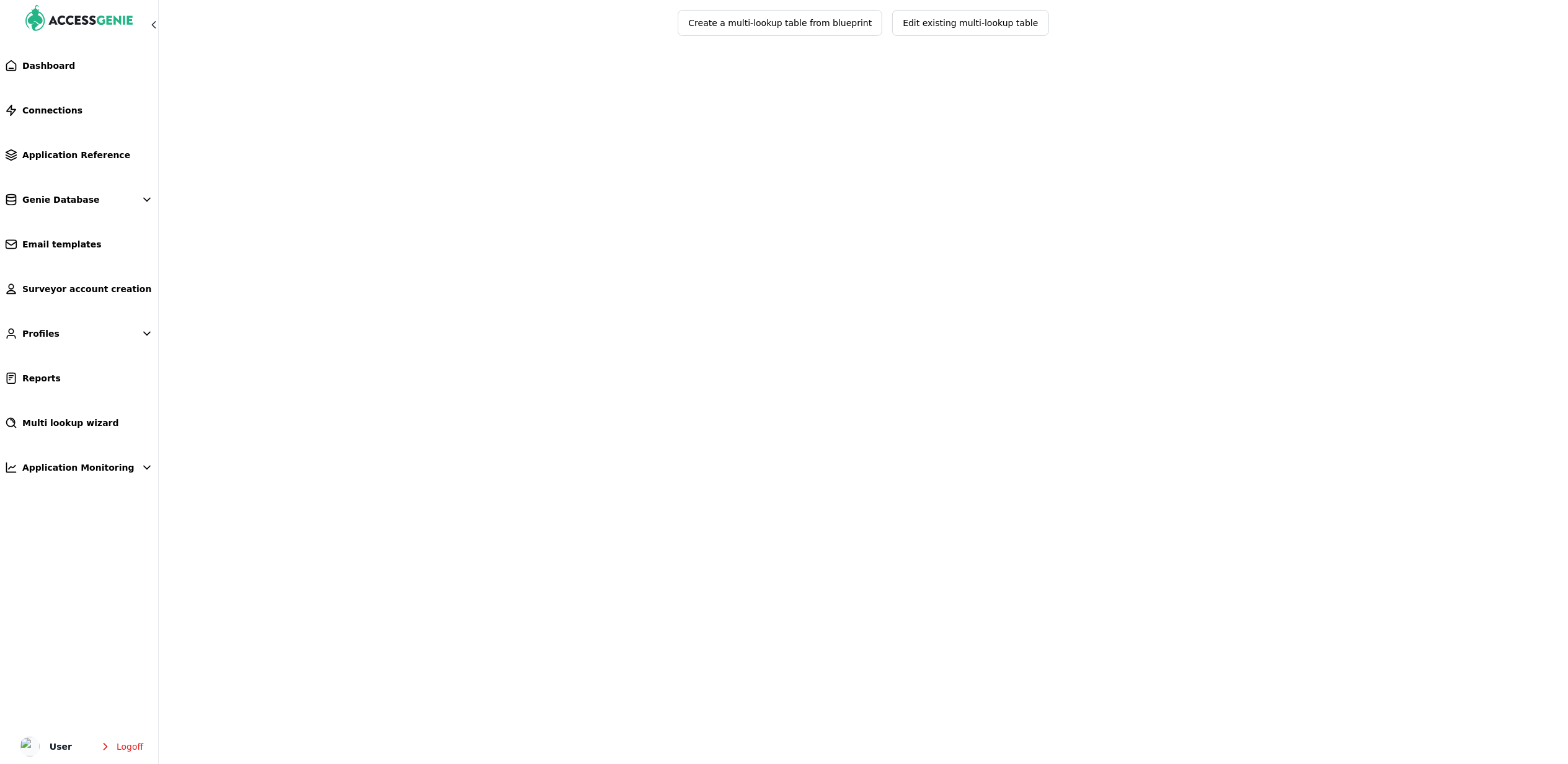
click at [953, 28] on span "Edit existing multi-lookup table" at bounding box center [970, 22] width 135 height 12
click at [887, 85] on span "Select lookup table to edit" at bounding box center [855, 79] width 147 height 12
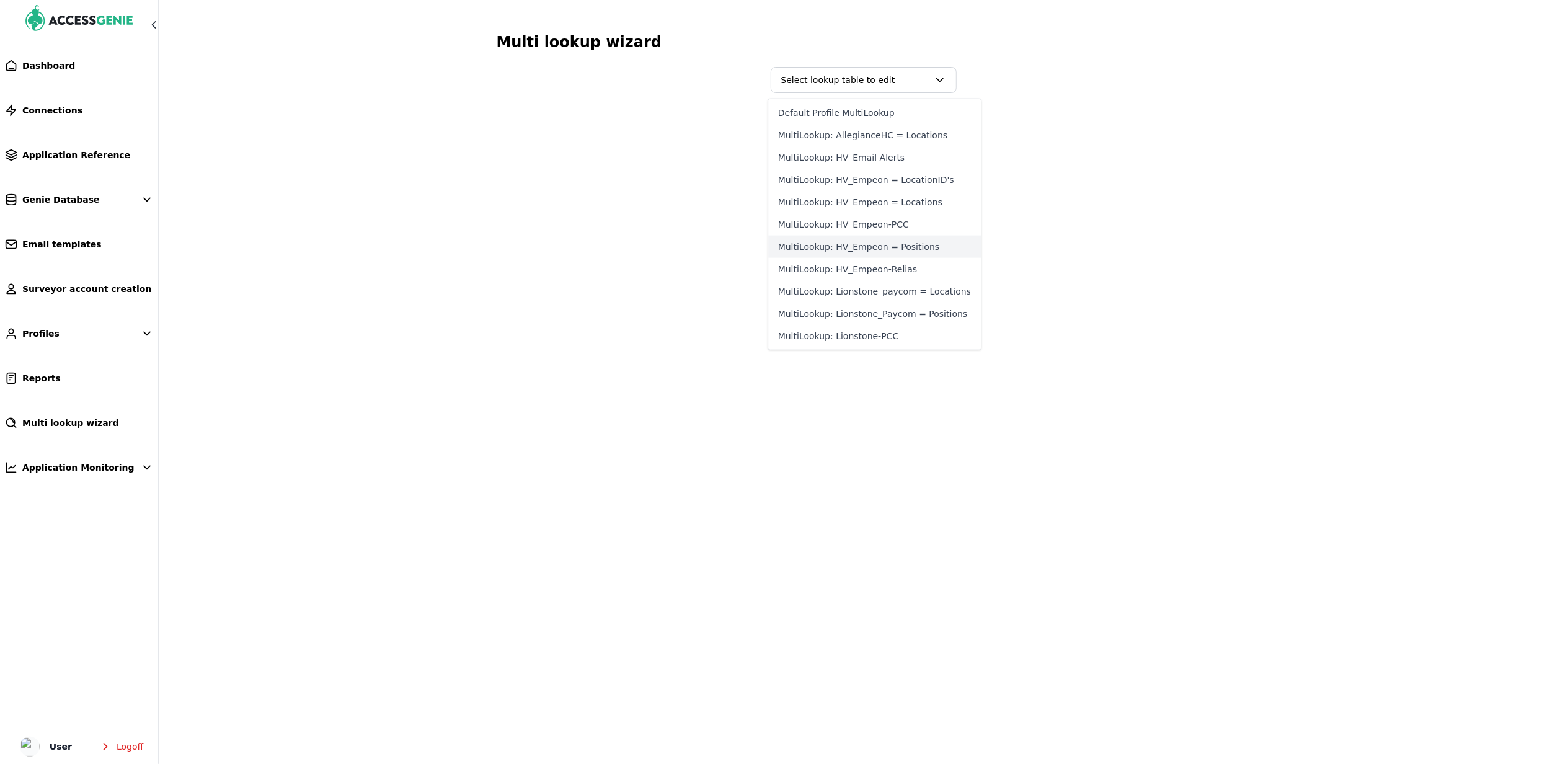
click at [908, 240] on button "MultiLookup: HV_Empeon = Positions" at bounding box center [874, 246] width 213 height 22
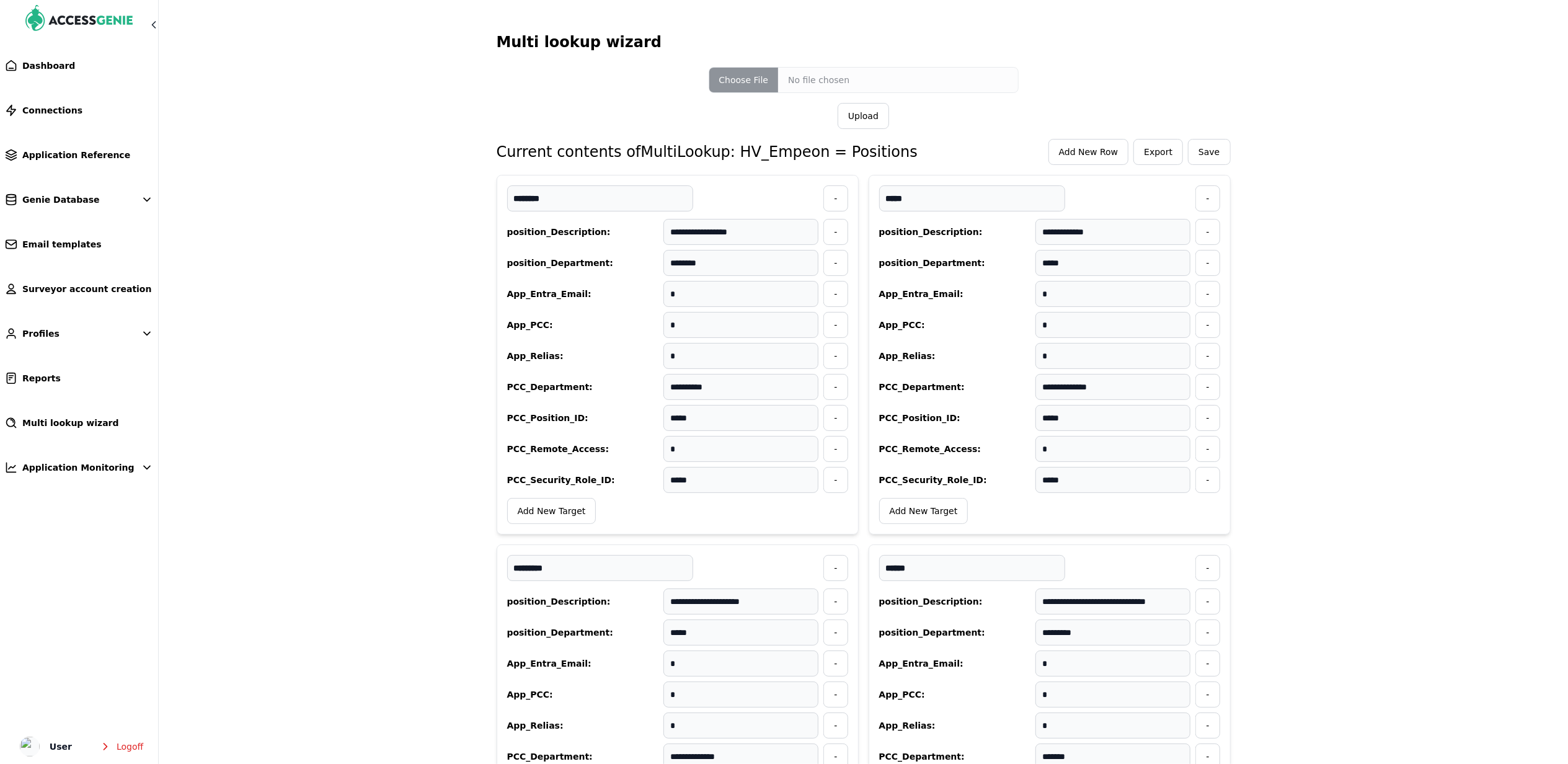
scroll to position [7341, 0]
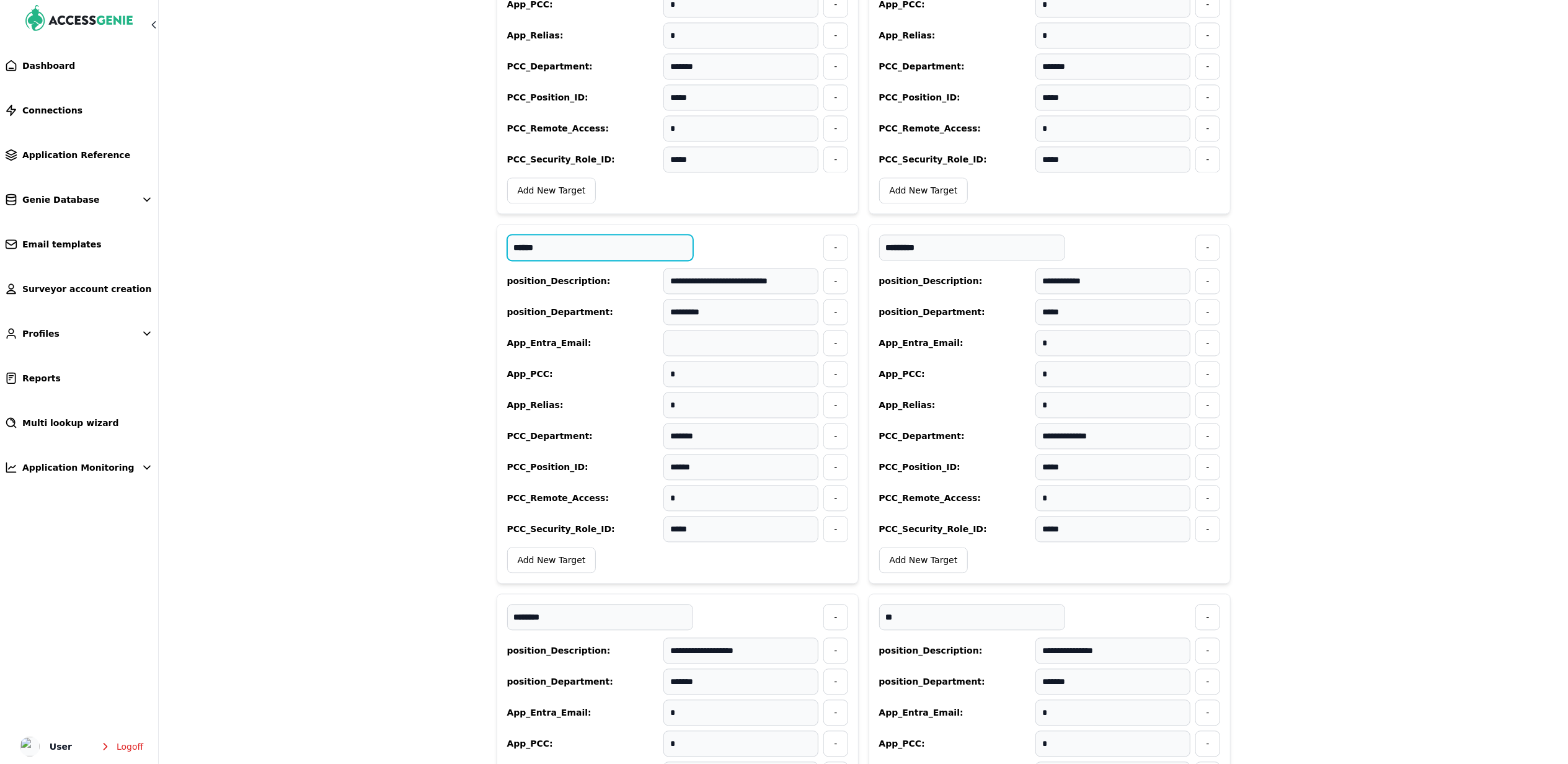
click at [567, 260] on input "******" at bounding box center [600, 247] width 186 height 26
click at [84, 110] on link "Connections" at bounding box center [79, 110] width 158 height 27
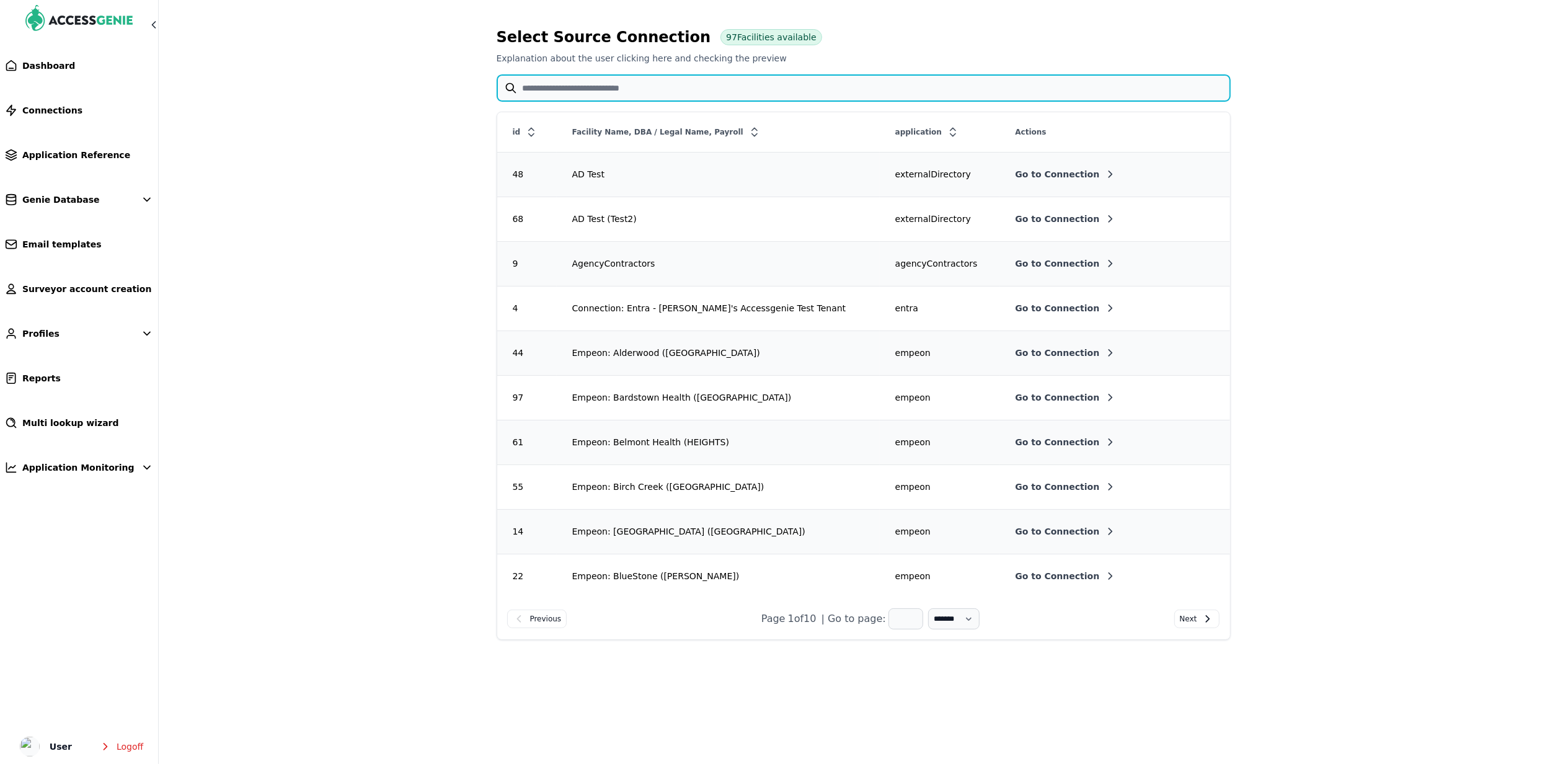
click at [626, 92] on input "text" at bounding box center [864, 88] width 733 height 26
click at [570, 80] on input "text" at bounding box center [864, 88] width 733 height 26
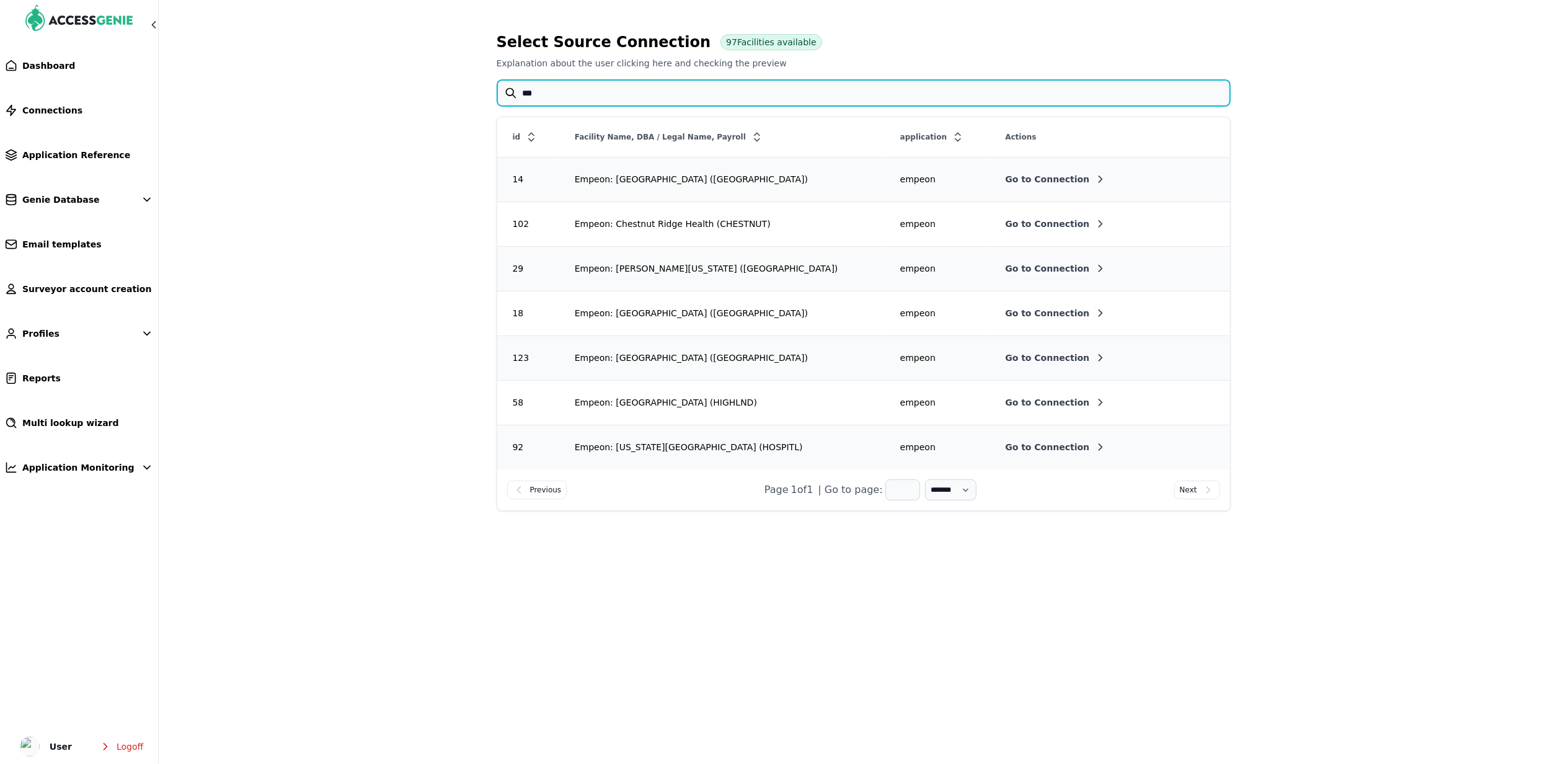
scroll to position [0, 0]
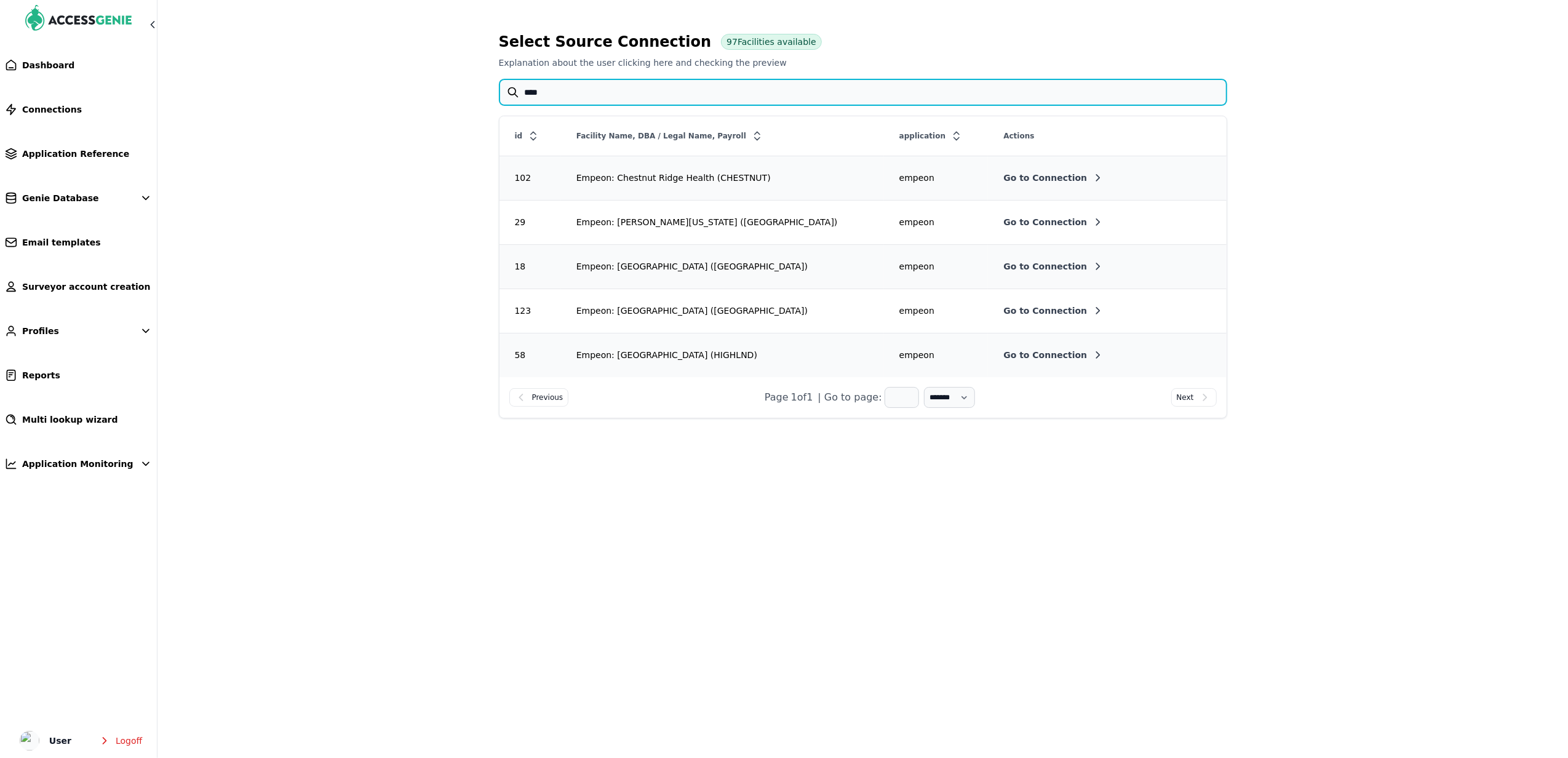
type input "****"
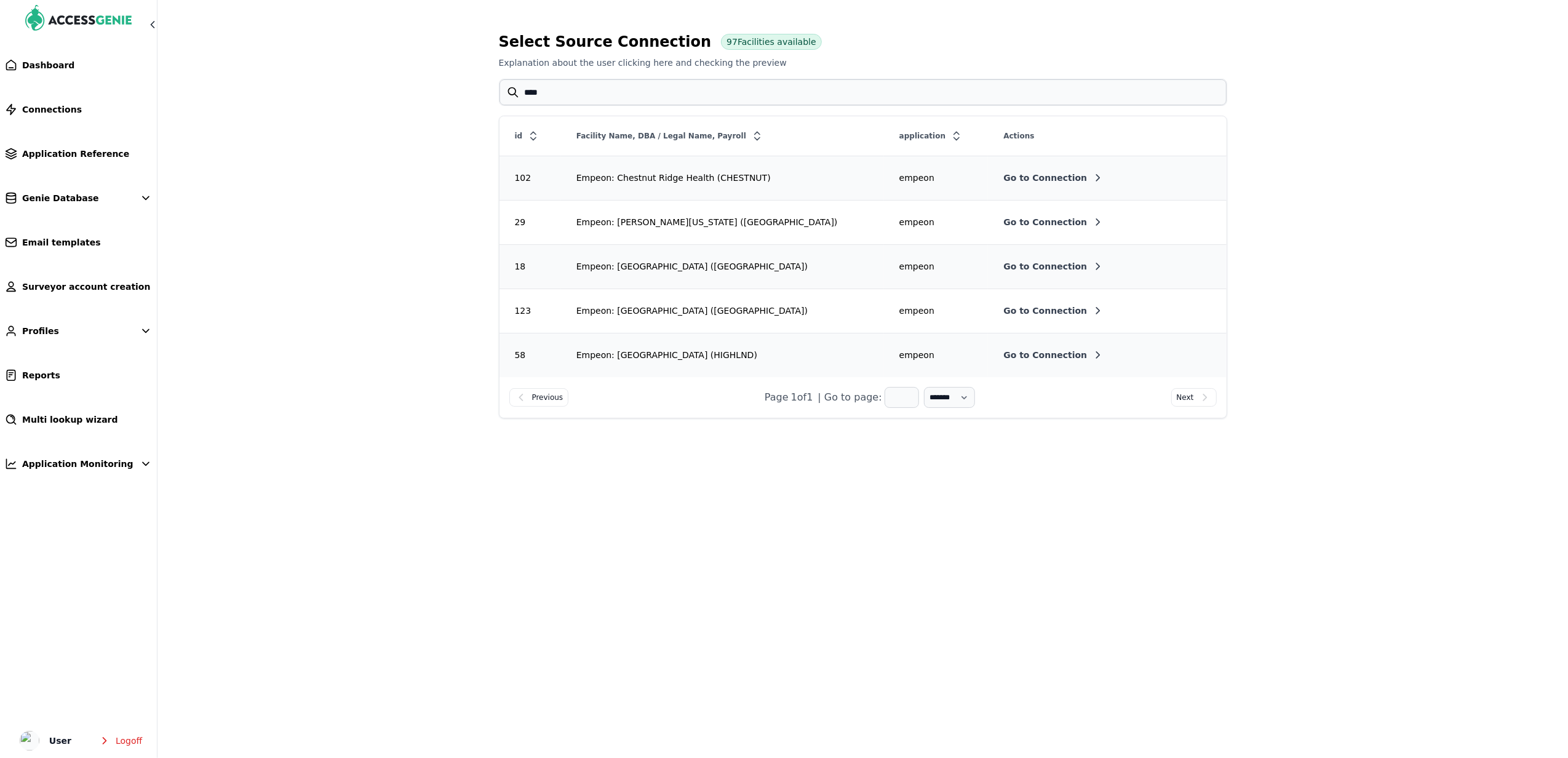
click at [1003, 266] on span "Go to Connection" at bounding box center [1045, 266] width 84 height 12
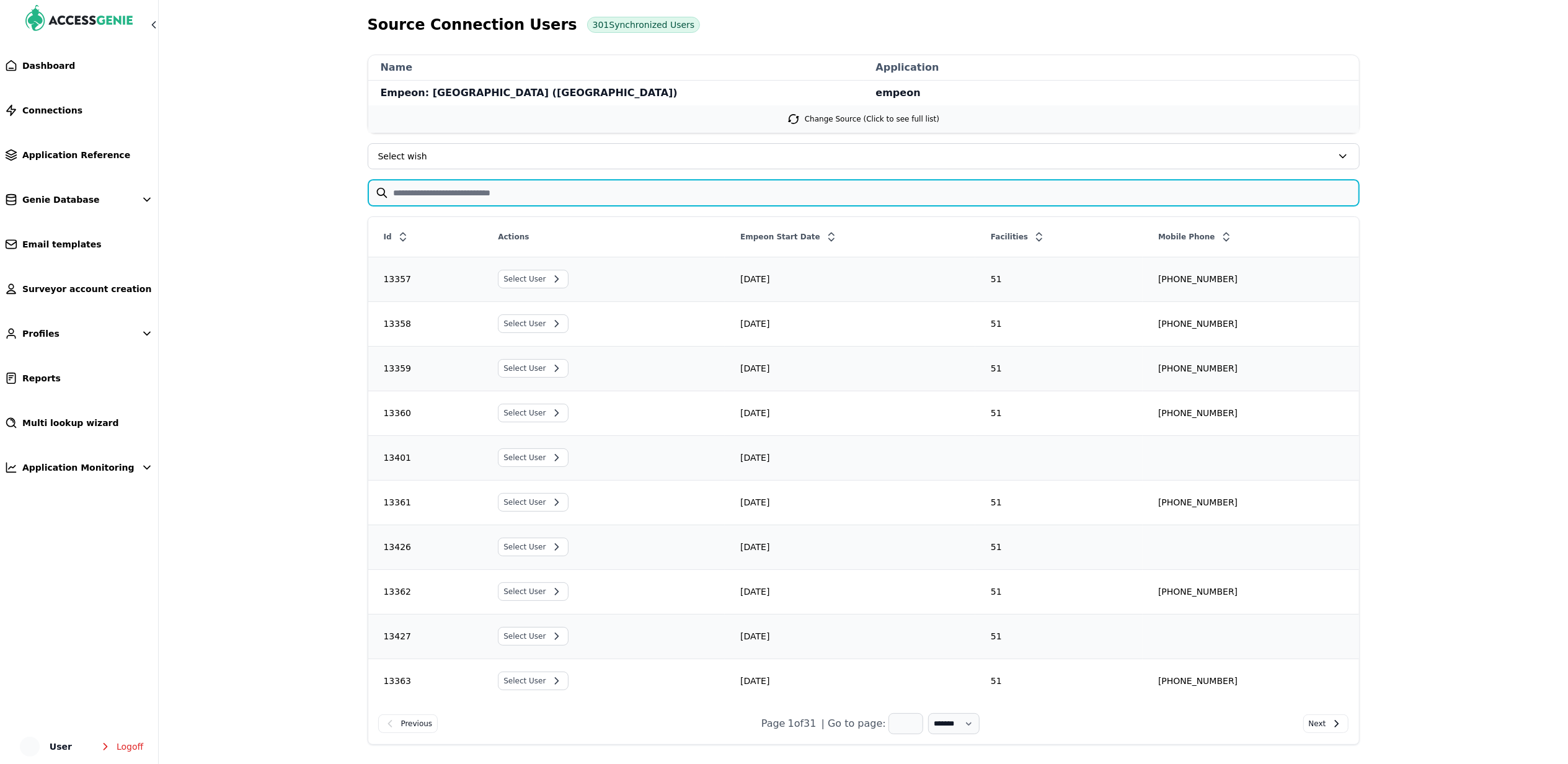
click at [473, 195] on input "text" at bounding box center [863, 193] width 991 height 26
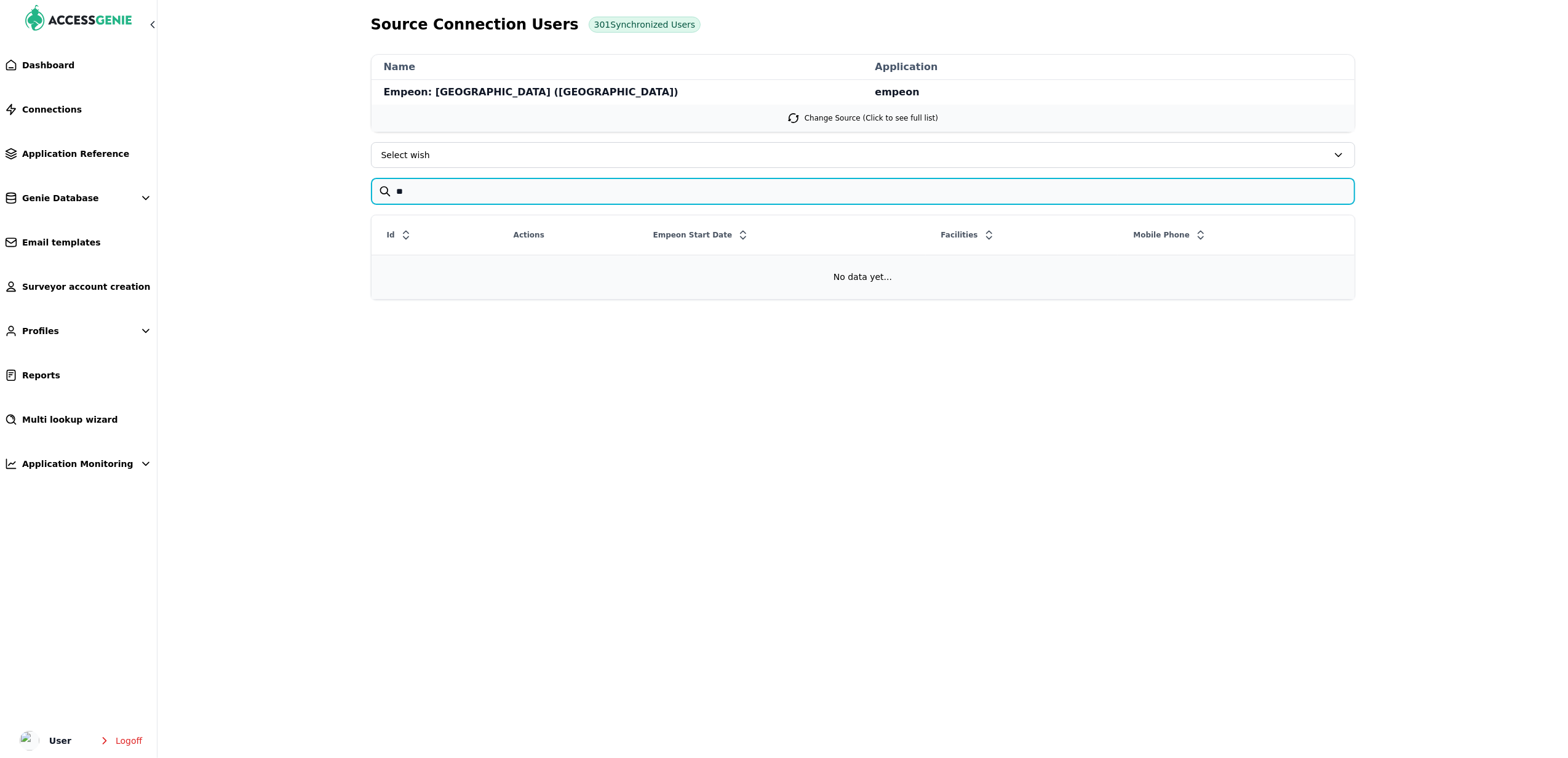
type input "*"
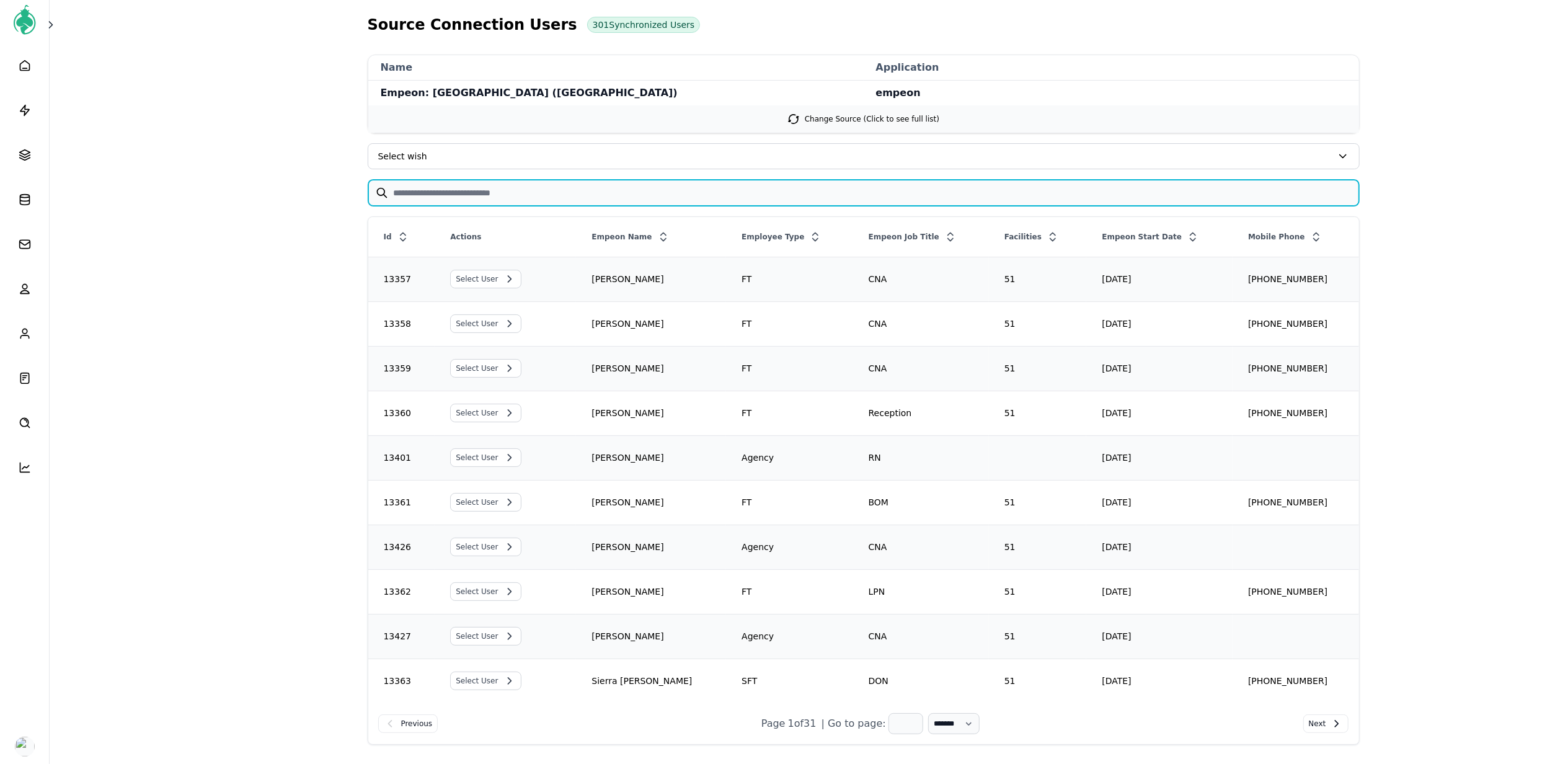
click at [593, 201] on input "text" at bounding box center [863, 193] width 991 height 26
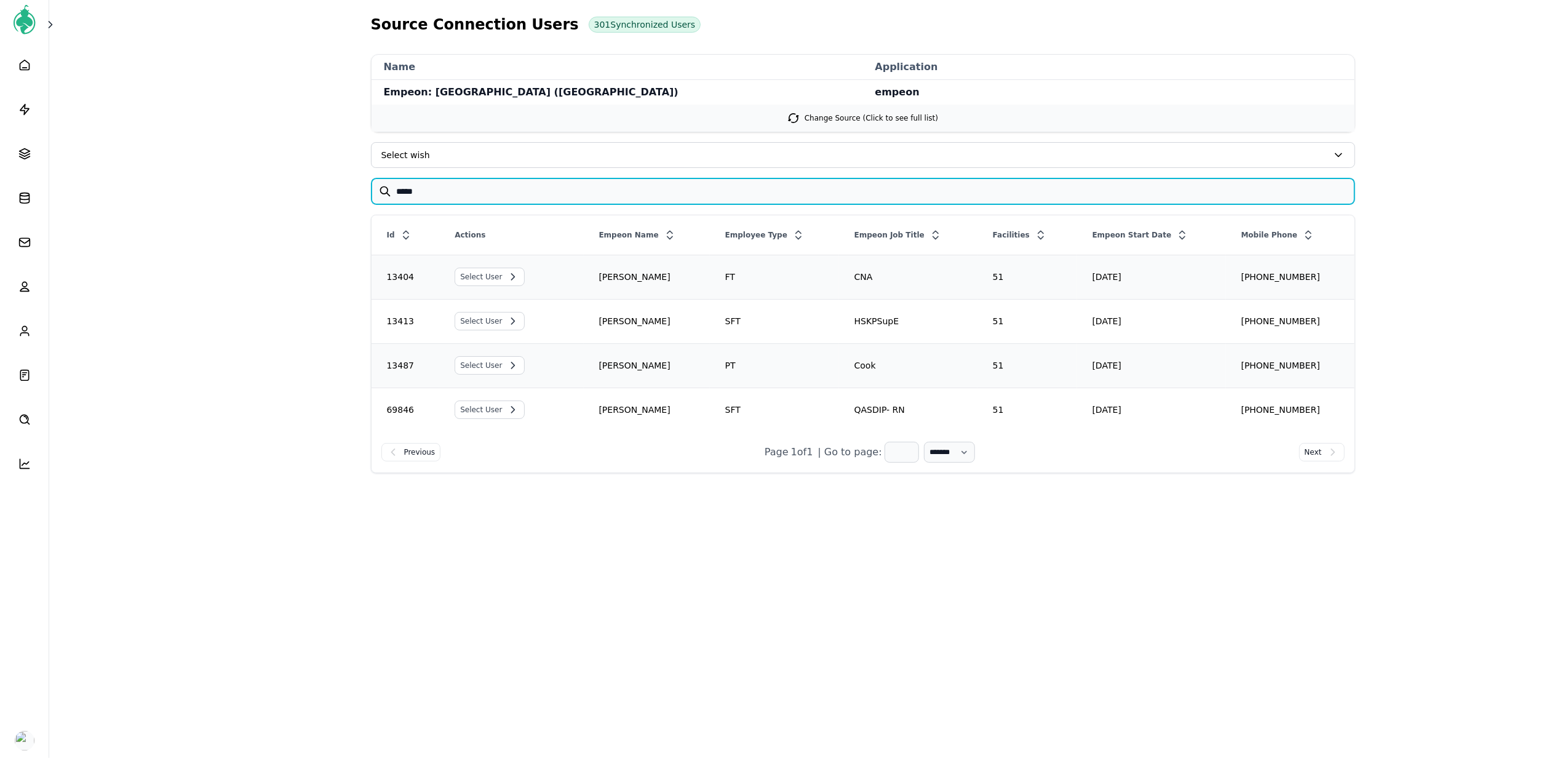
type input "*****"
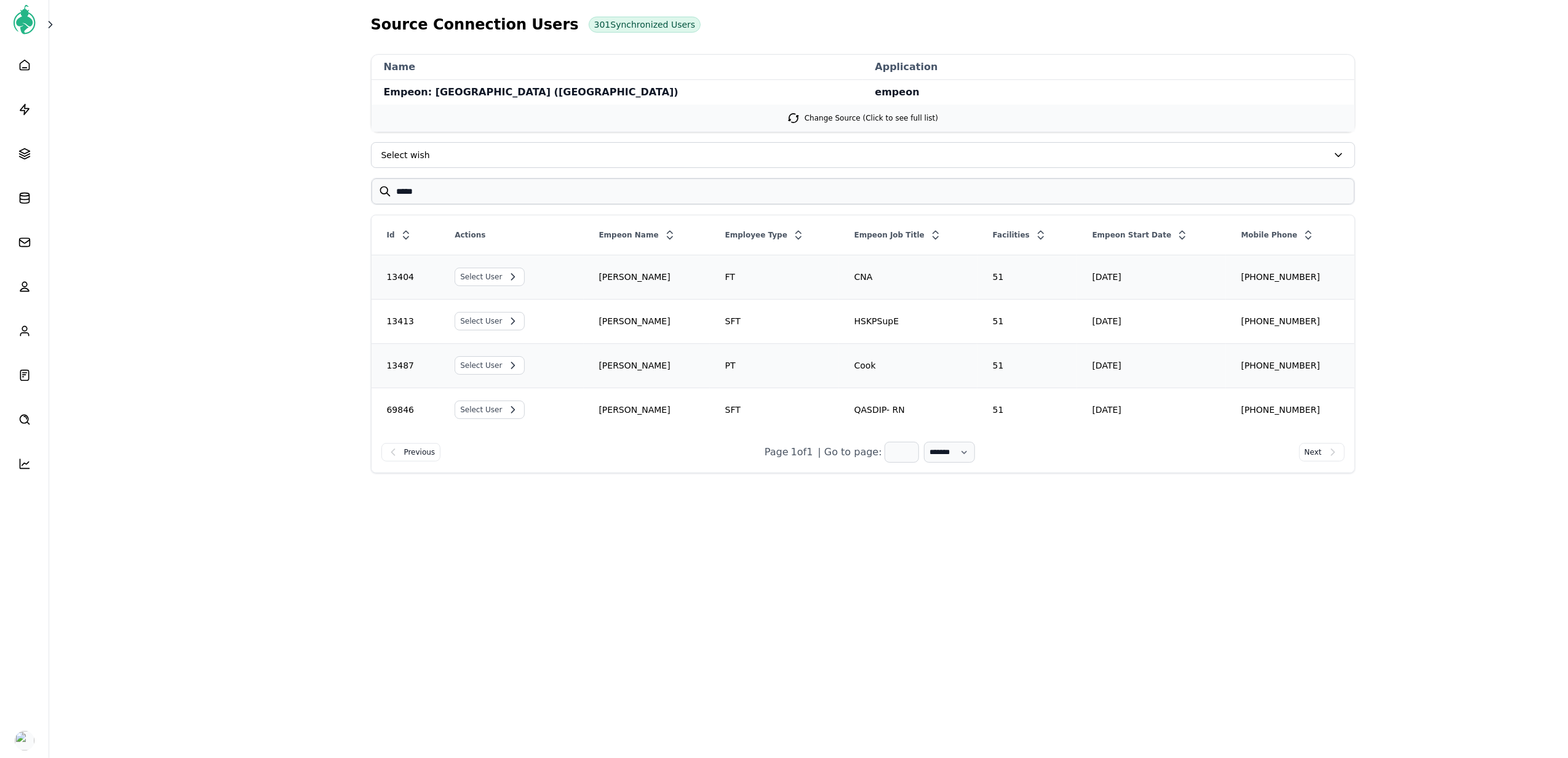
click at [888, 411] on div "QASDIP- RN" at bounding box center [908, 409] width 137 height 12
drag, startPoint x: 888, startPoint y: 411, endPoint x: 890, endPoint y: 418, distance: 7.3
click at [888, 415] on div "QASDIP- RN" at bounding box center [908, 409] width 137 height 12
click at [911, 407] on div "QASDIP- RN" at bounding box center [908, 409] width 137 height 12
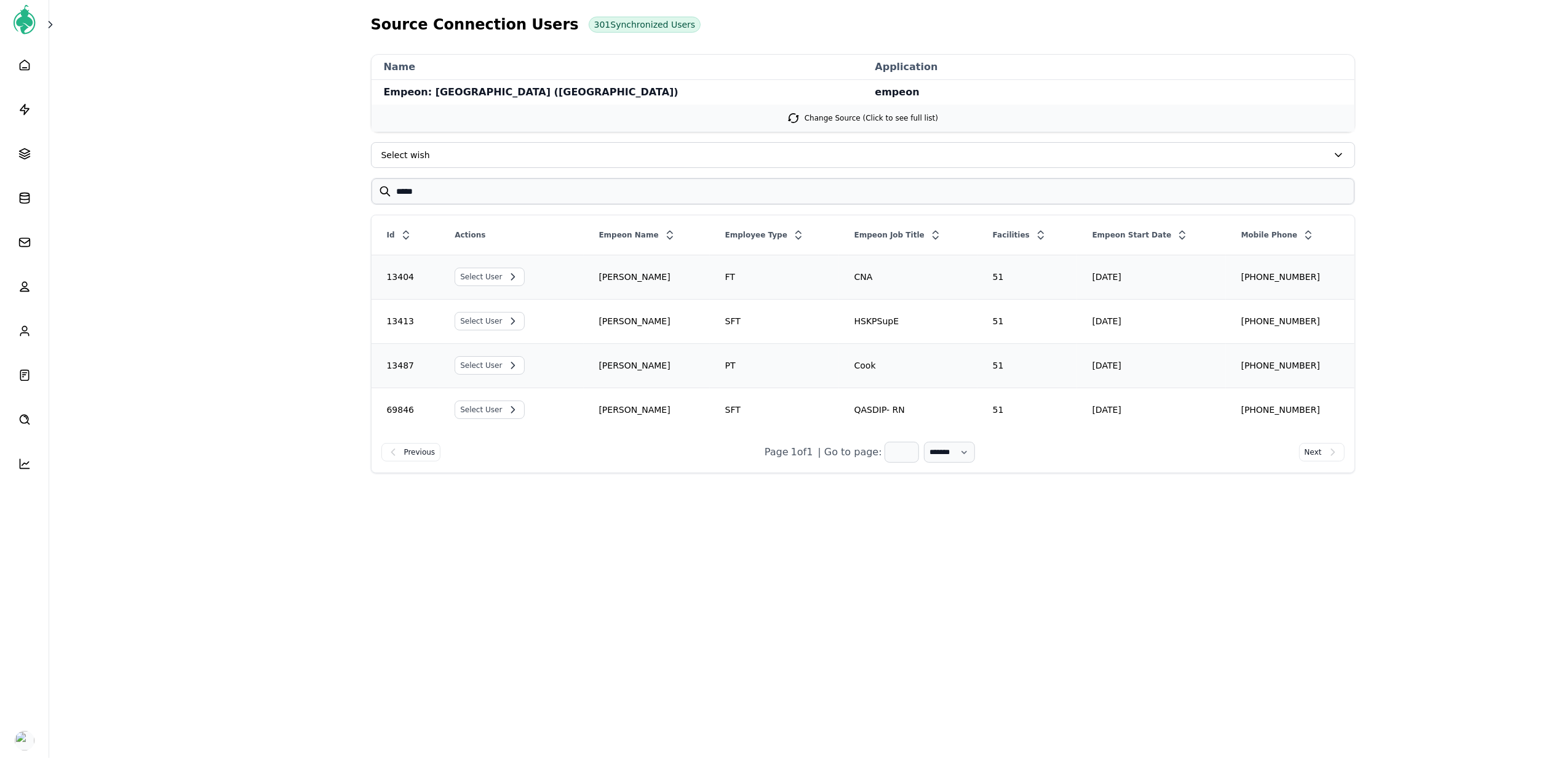
click at [911, 407] on div "QASDIP- RN" at bounding box center [908, 409] width 137 height 12
copy div "QASDIP- RN"
click at [54, 32] on button at bounding box center [52, 24] width 24 height 24
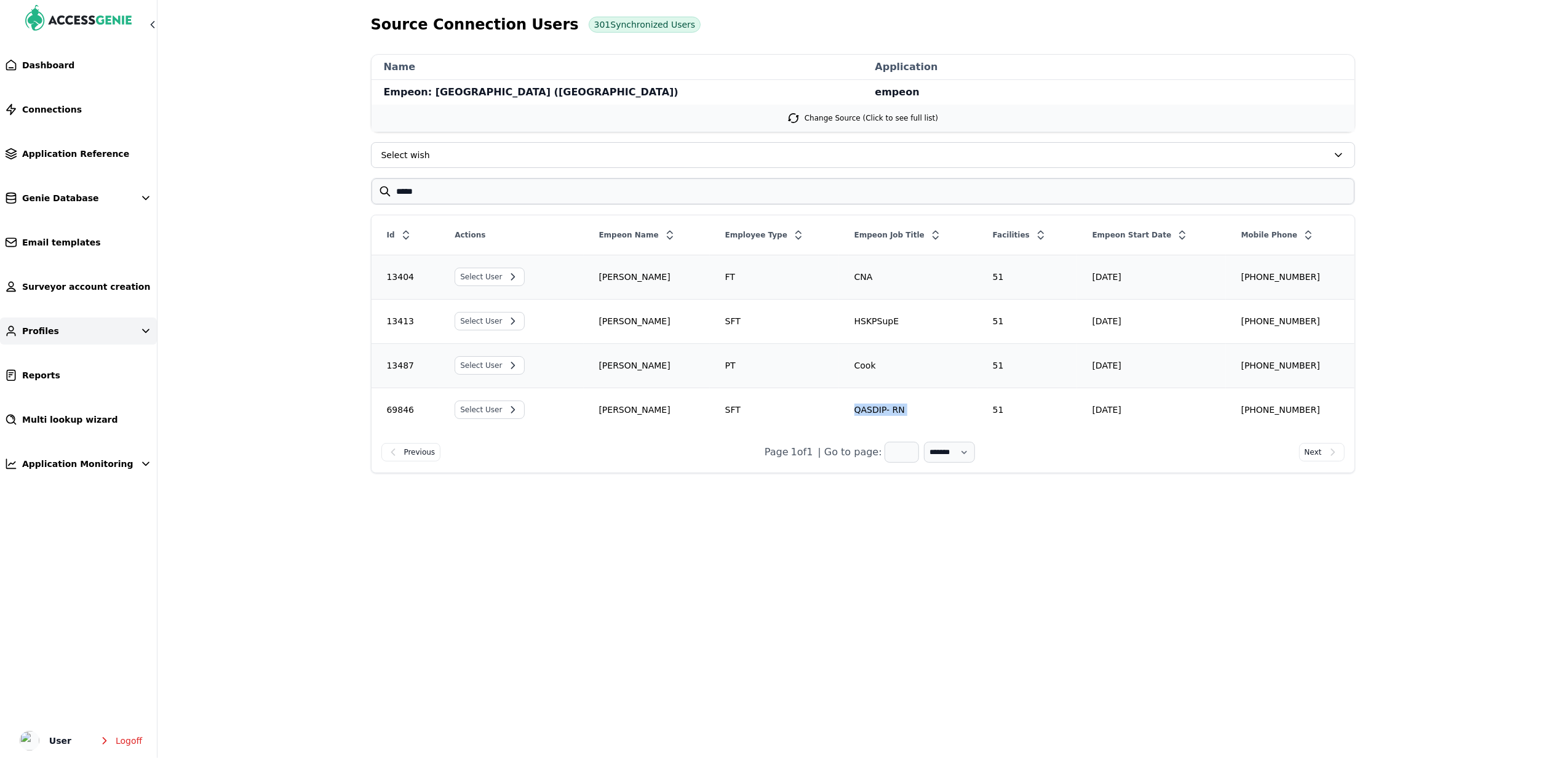
click at [88, 337] on link "Profiles" at bounding box center [78, 330] width 157 height 27
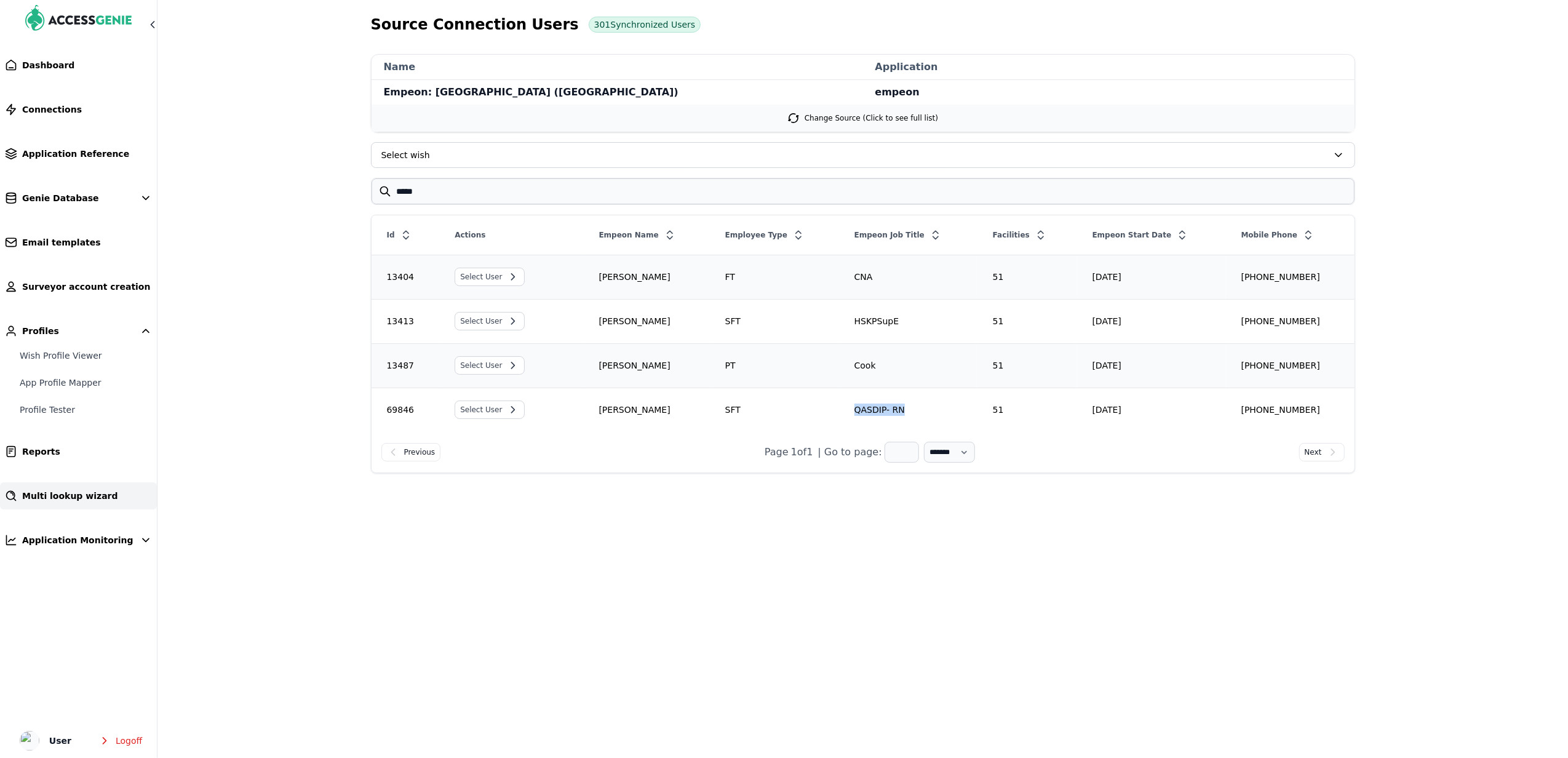
click at [88, 503] on link "Multi lookup wizard" at bounding box center [78, 495] width 157 height 27
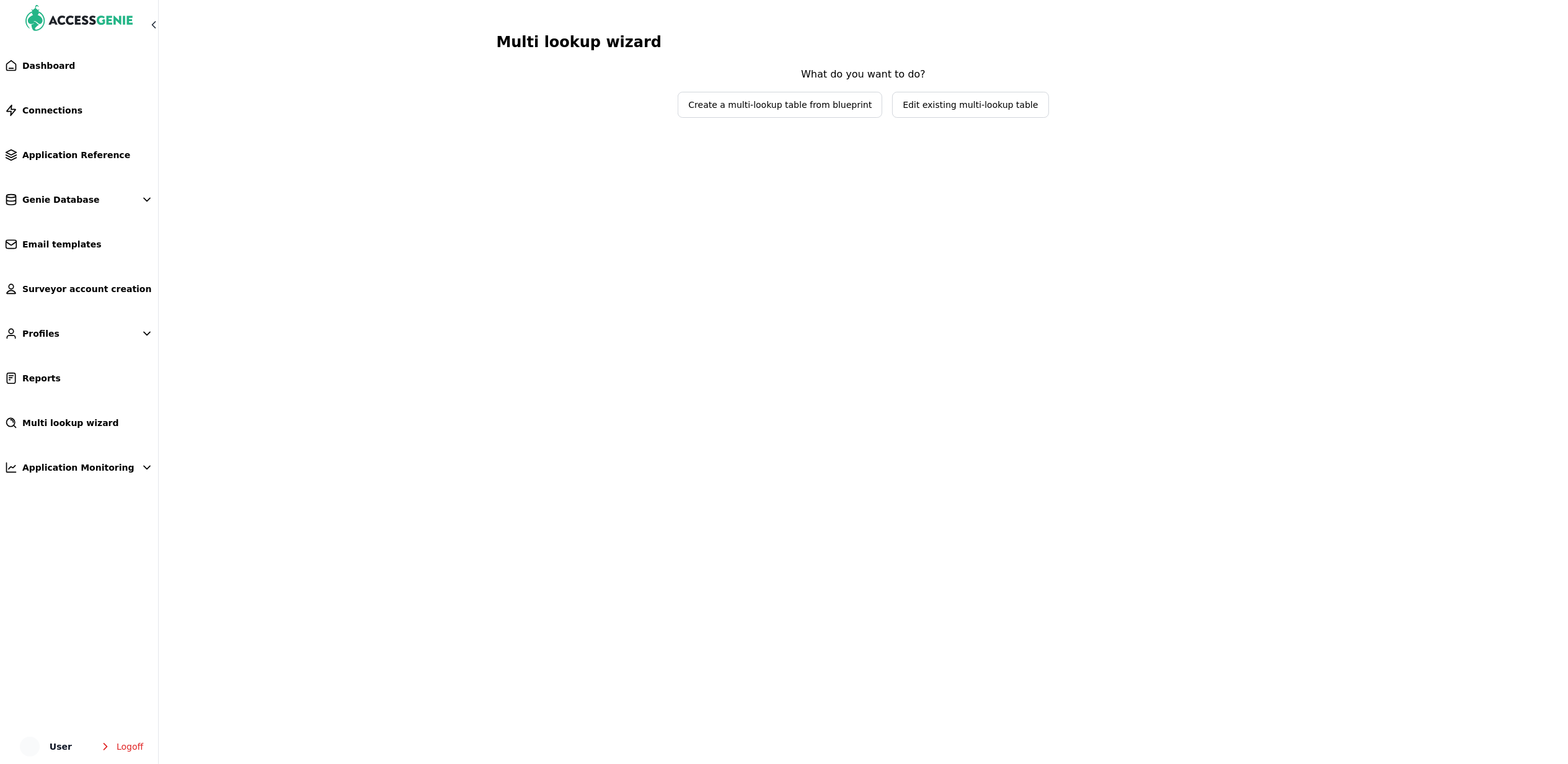
click at [988, 87] on div "What do you want to do? Create a multi-lookup table from blueprint Edit existin…" at bounding box center [863, 92] width 372 height 51
click at [1003, 101] on span "Edit existing multi-lookup table" at bounding box center [970, 105] width 135 height 12
click at [833, 82] on span "Select lookup table to edit" at bounding box center [855, 79] width 147 height 12
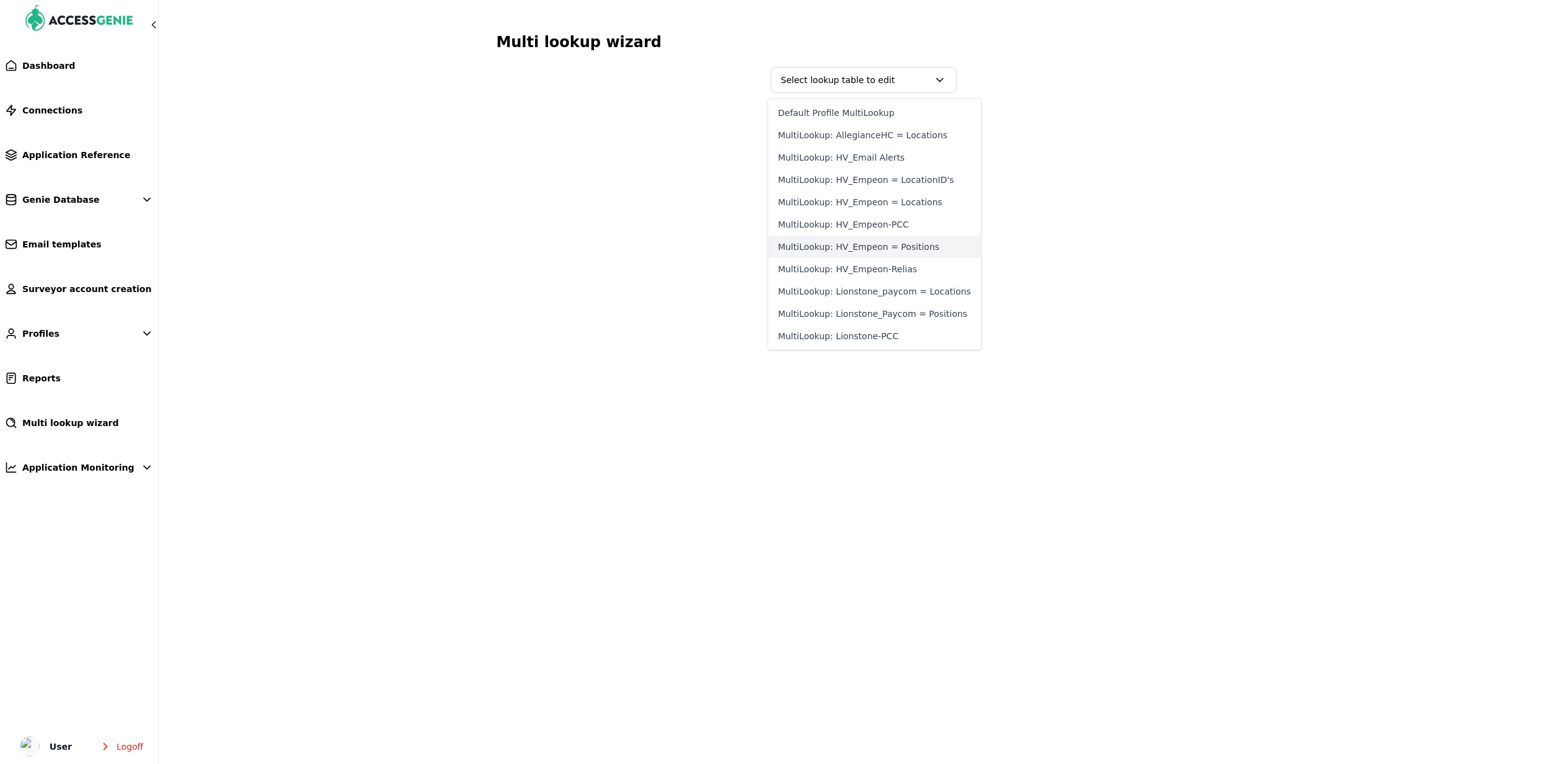
click at [916, 252] on button "MultiLookup: HV_Empeon = Positions" at bounding box center [874, 246] width 213 height 22
